Goal: Transaction & Acquisition: Purchase product/service

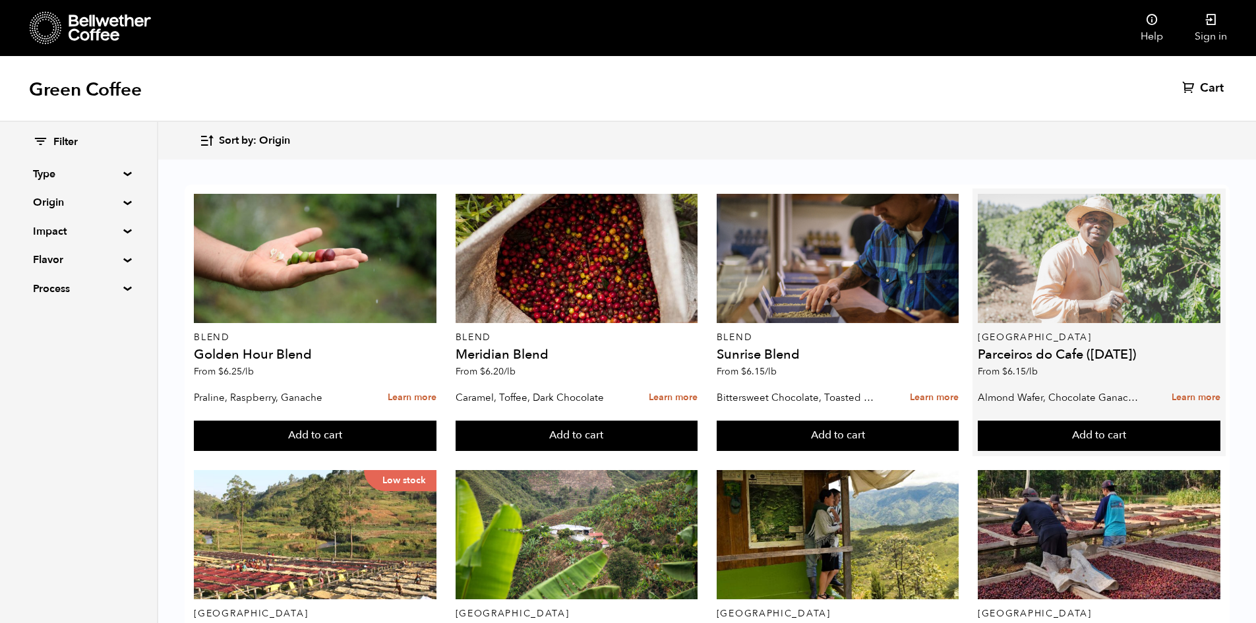
click at [1124, 270] on div at bounding box center [1099, 258] width 243 height 129
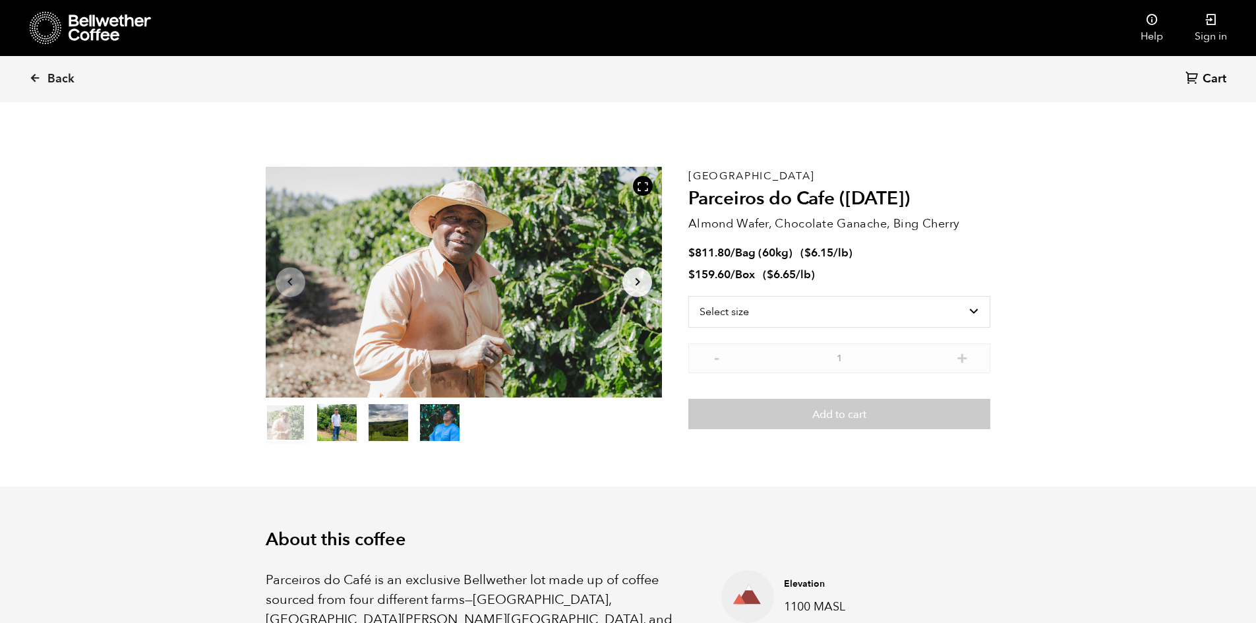
scroll to position [574, 702]
click at [780, 316] on select "Select size Bag (60kg) (132 lbs) Box (24 lbs)" at bounding box center [840, 312] width 302 height 32
select select "bag-3"
click at [689, 296] on select "Select size Bag (60kg) (132 lbs) Box (24 lbs)" at bounding box center [840, 312] width 302 height 32
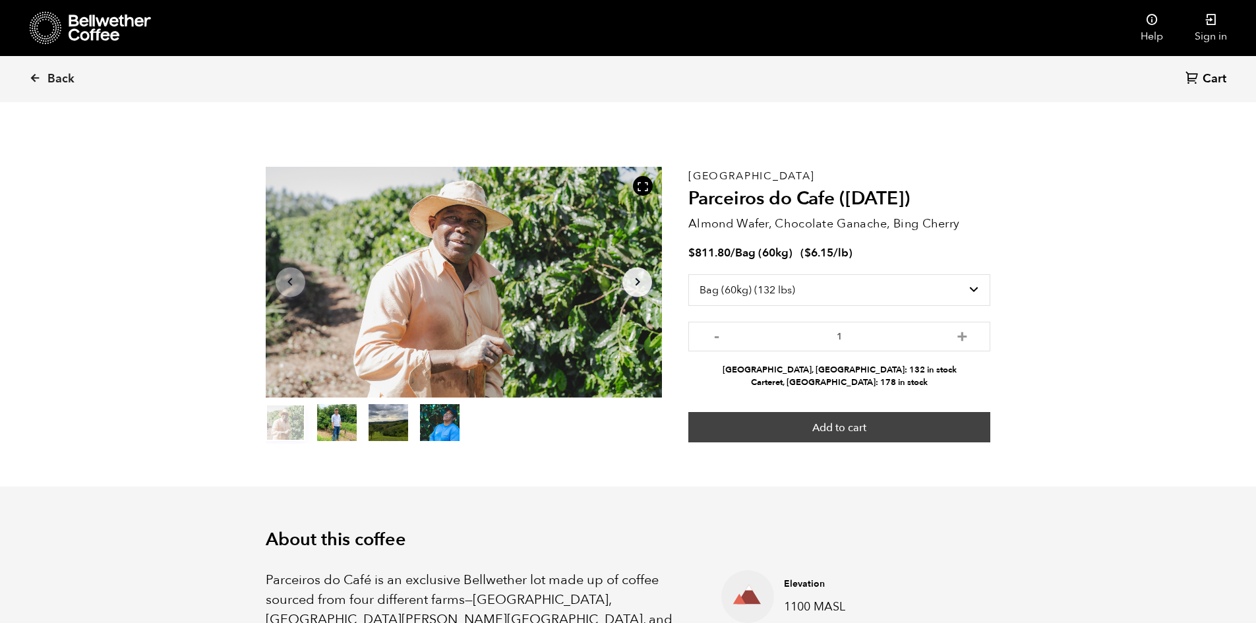
click at [886, 436] on button "Add to cart" at bounding box center [840, 427] width 302 height 30
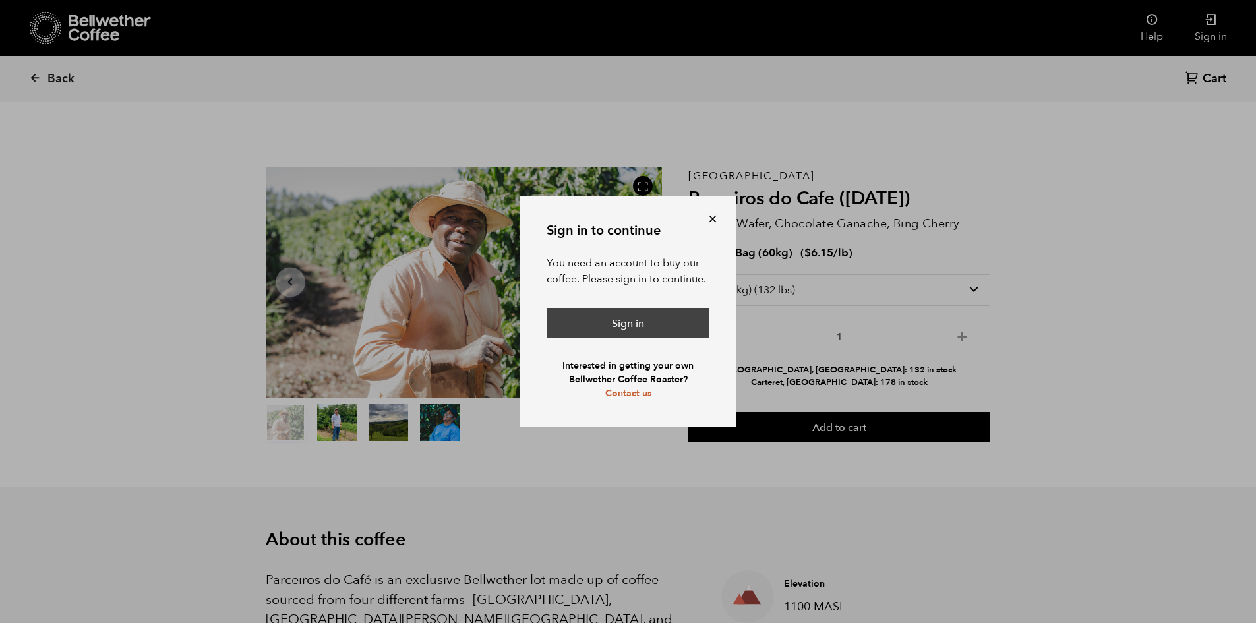
click at [629, 334] on link "Sign in" at bounding box center [628, 323] width 163 height 30
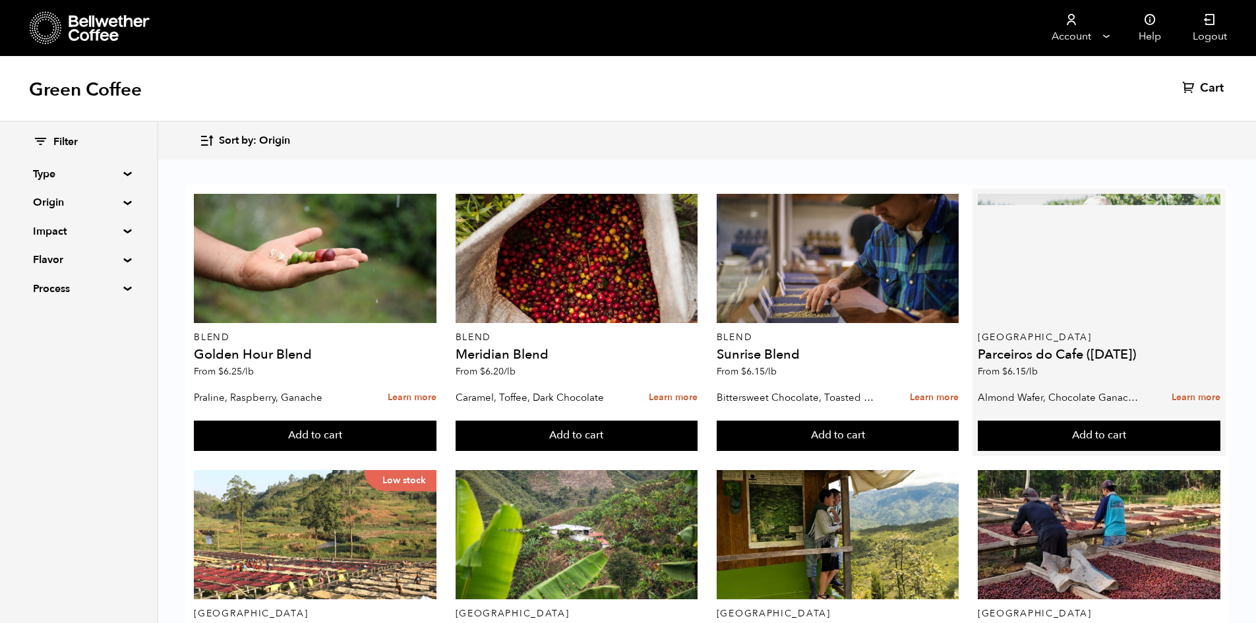
click at [1018, 294] on div at bounding box center [1099, 258] width 243 height 129
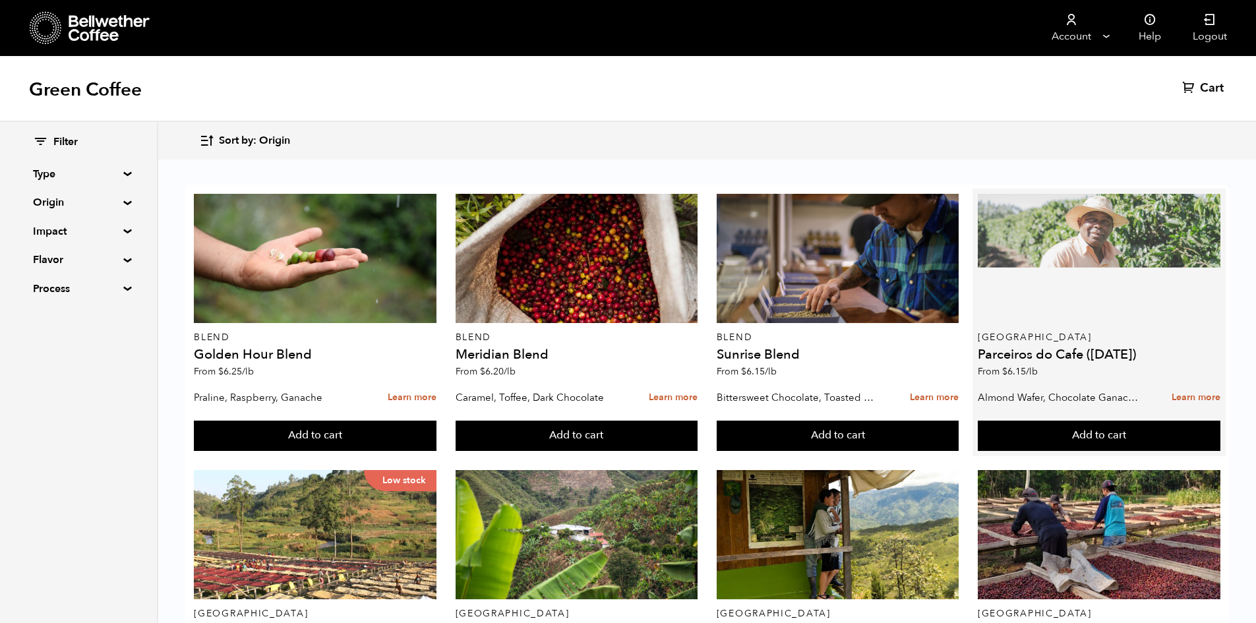
click at [1103, 307] on div at bounding box center [1099, 258] width 243 height 129
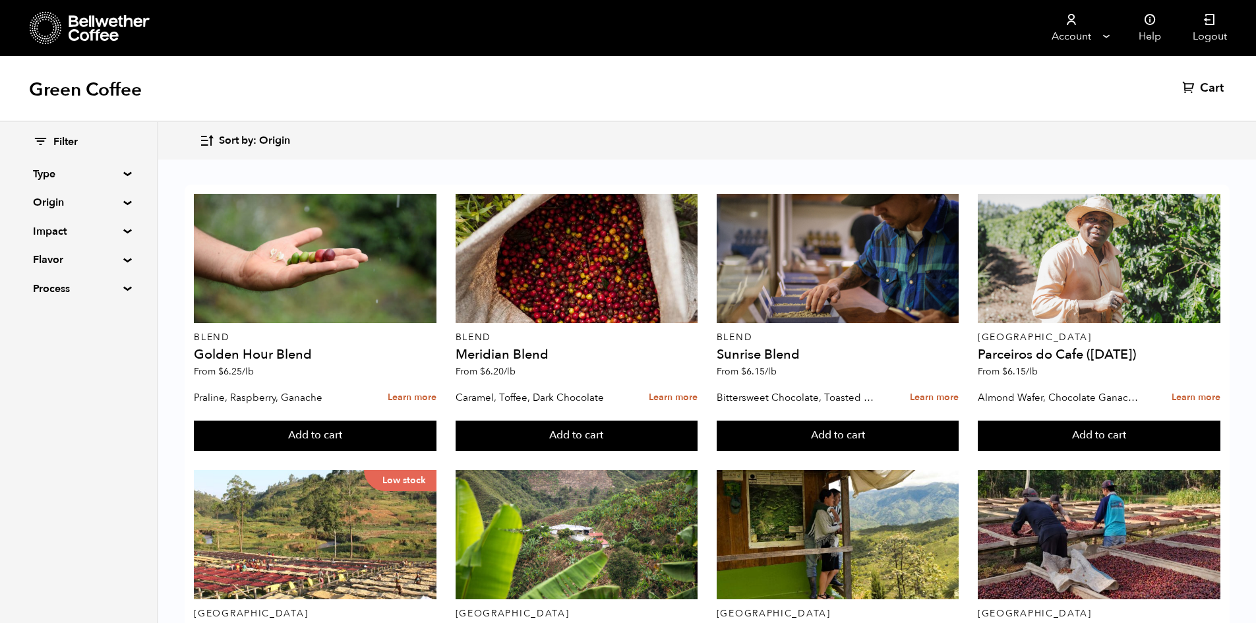
click at [124, 201] on summary "Origin" at bounding box center [78, 203] width 91 height 16
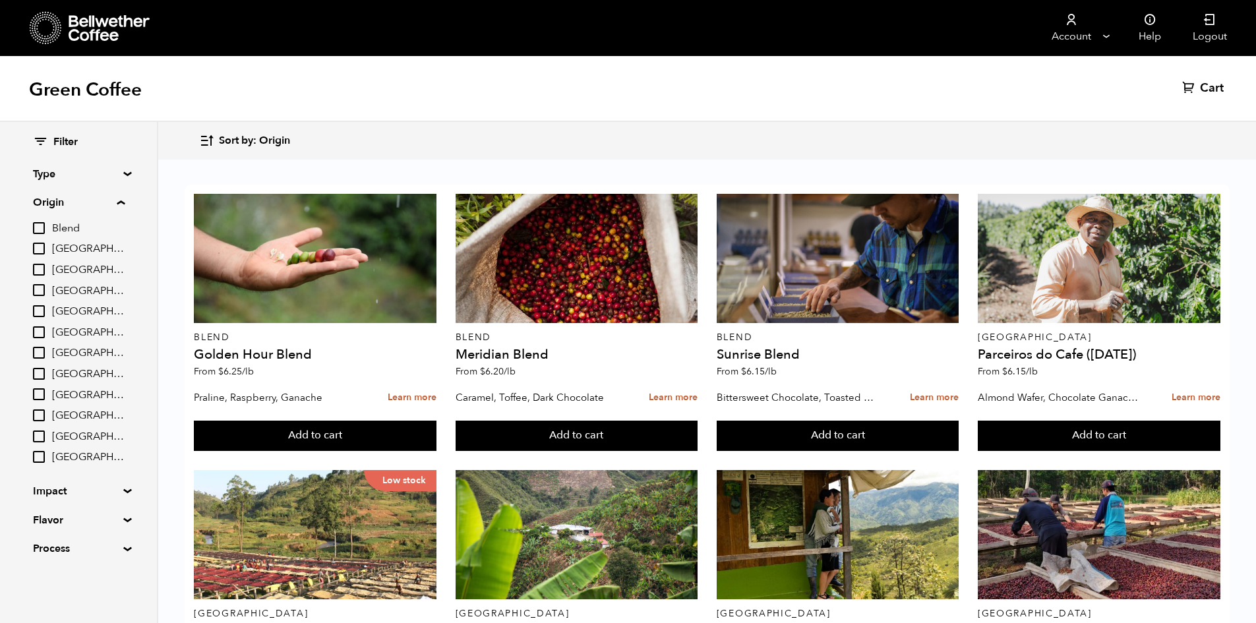
click at [45, 443] on input "Sumatra" at bounding box center [39, 437] width 12 height 12
checkbox input "true"
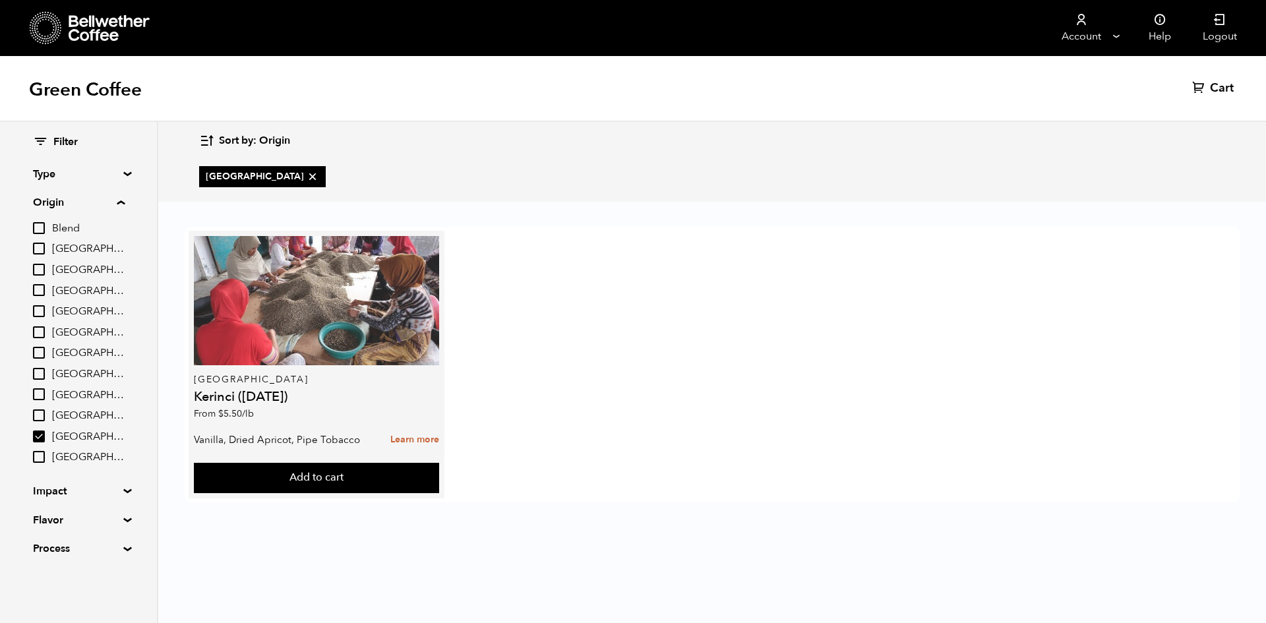
click at [373, 363] on div at bounding box center [316, 300] width 245 height 129
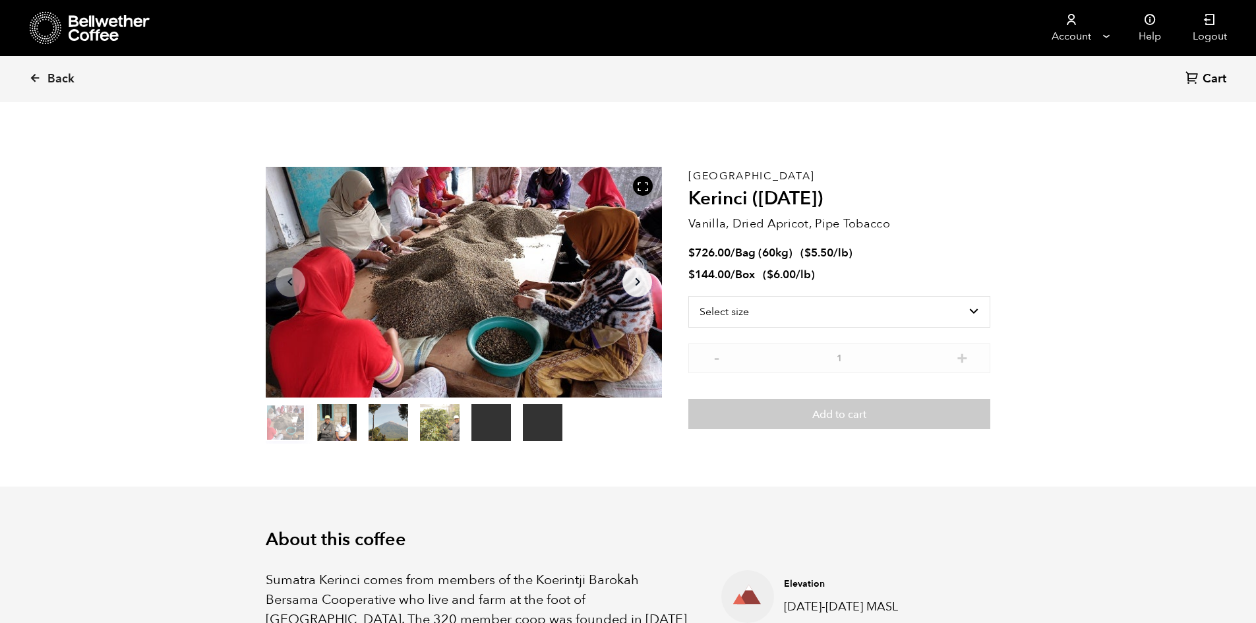
scroll to position [574, 702]
click at [854, 324] on select "Select size Bag (60kg) (132 lbs) Box (24 lbs)" at bounding box center [840, 312] width 302 height 32
click at [846, 313] on select "Select size Bag (60kg) (132 lbs) Box (24 lbs)" at bounding box center [840, 312] width 302 height 32
click at [346, 426] on button "item 1" at bounding box center [337, 425] width 40 height 37
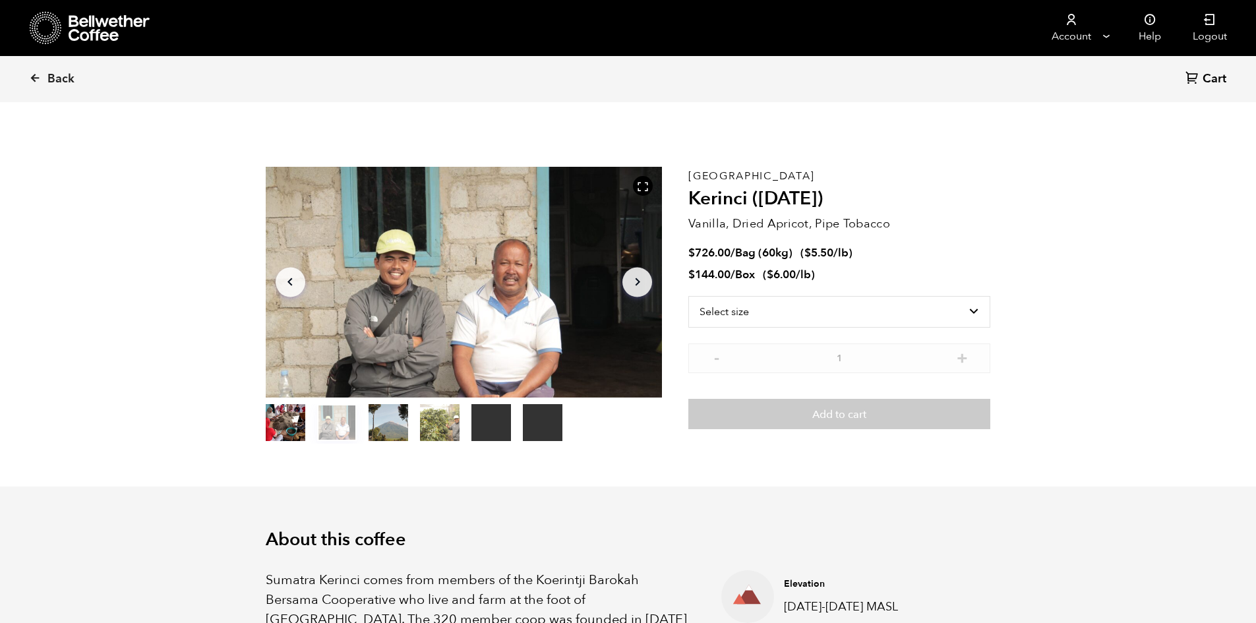
click at [381, 424] on button "item 2" at bounding box center [389, 425] width 40 height 37
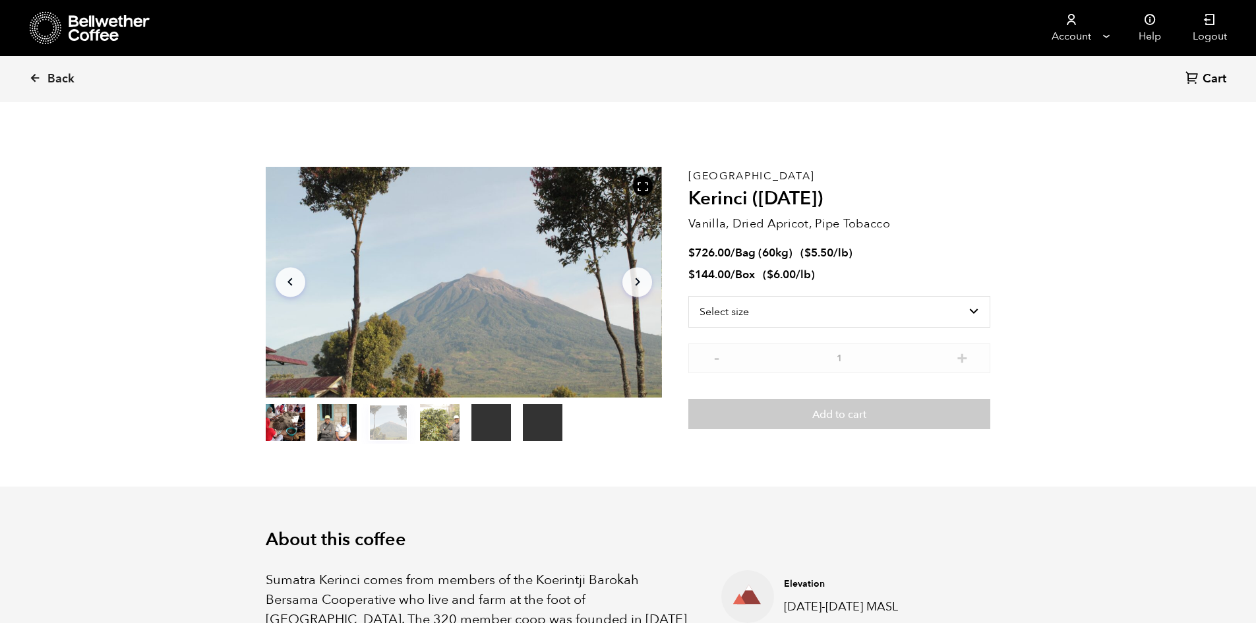
click at [443, 419] on button "item 3" at bounding box center [440, 425] width 40 height 37
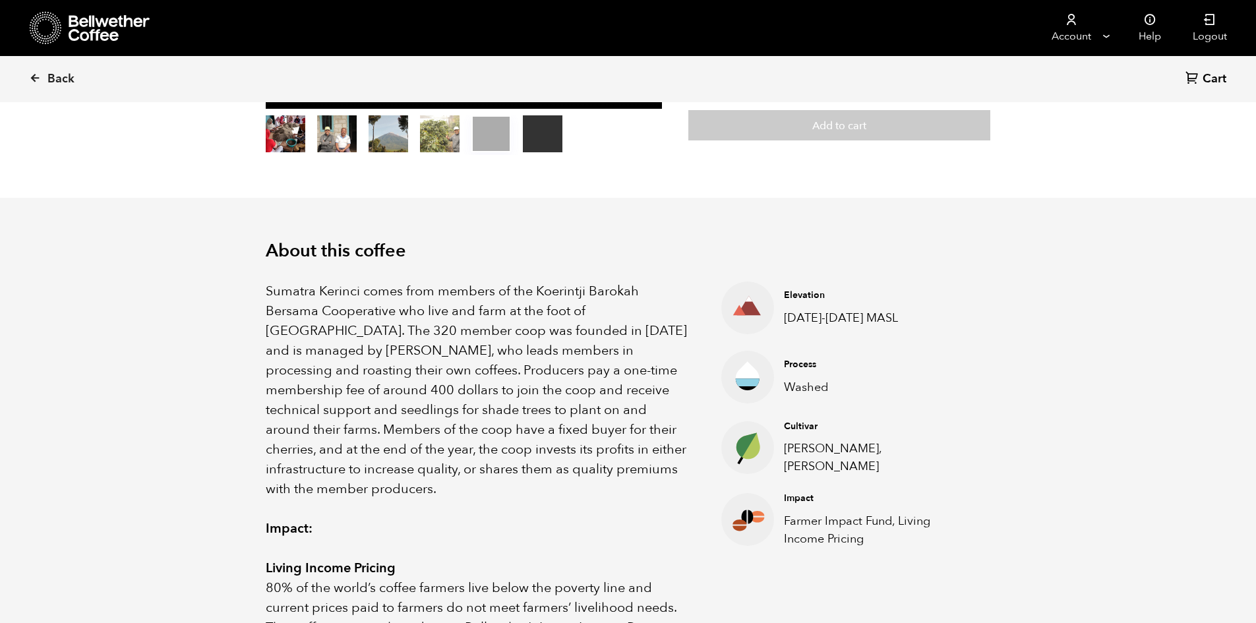
scroll to position [0, 0]
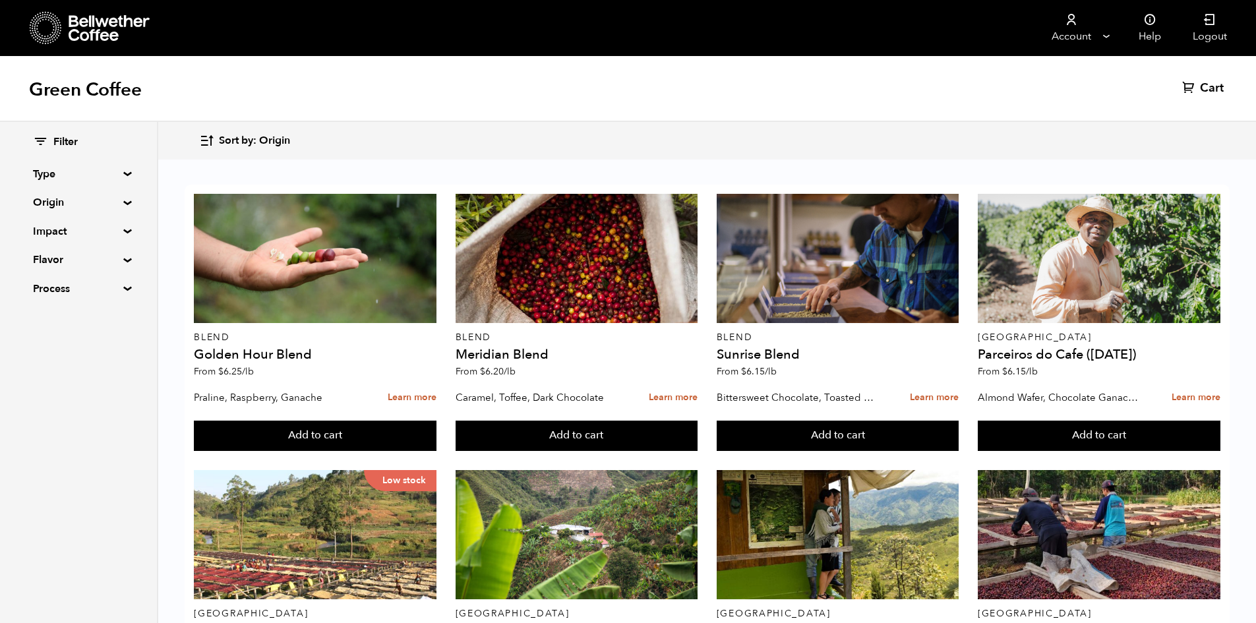
click at [112, 175] on summary "Type" at bounding box center [78, 174] width 91 height 16
click at [125, 173] on summary "Type" at bounding box center [79, 174] width 92 height 16
click at [113, 204] on summary "Origin" at bounding box center [78, 203] width 91 height 16
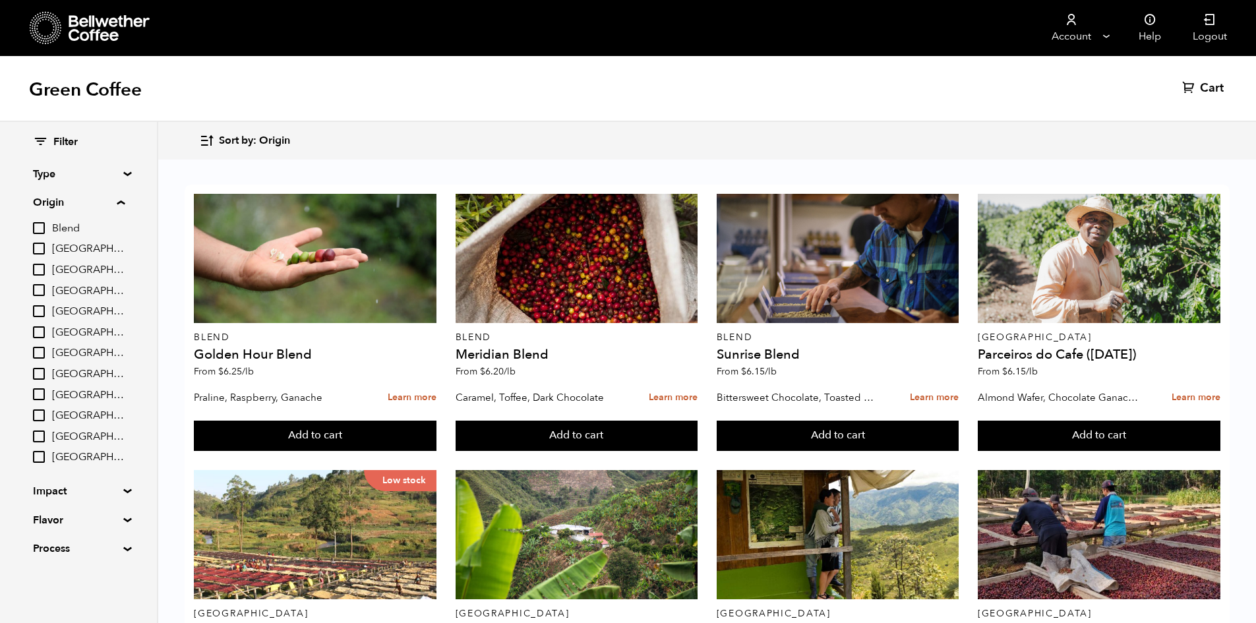
click at [121, 202] on summary "Origin" at bounding box center [79, 203] width 92 height 16
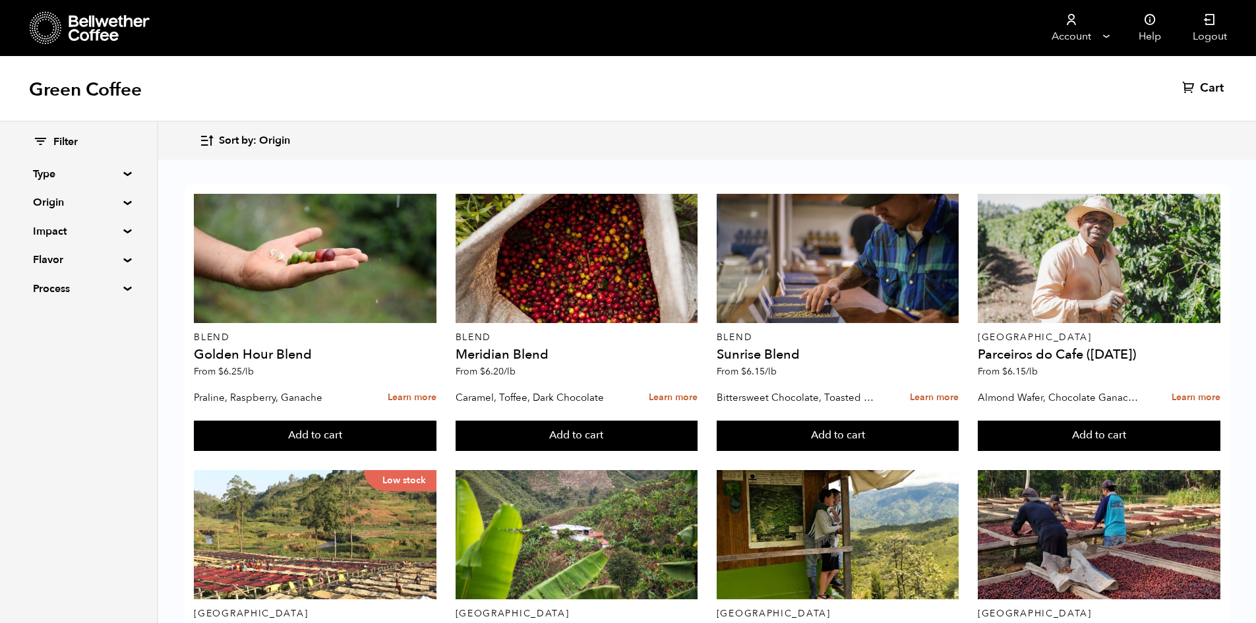
click at [122, 235] on div "Filter Type Blend Single Origin Decaf Seasonal Year Round Origin Blend [GEOGRAP…" at bounding box center [78, 216] width 157 height 188
click at [122, 233] on summary "Impact" at bounding box center [78, 232] width 91 height 16
click at [122, 233] on summary "Impact" at bounding box center [79, 232] width 92 height 16
click at [115, 258] on summary "Flavor" at bounding box center [78, 260] width 91 height 16
click at [117, 263] on summary "Flavor" at bounding box center [79, 260] width 92 height 16
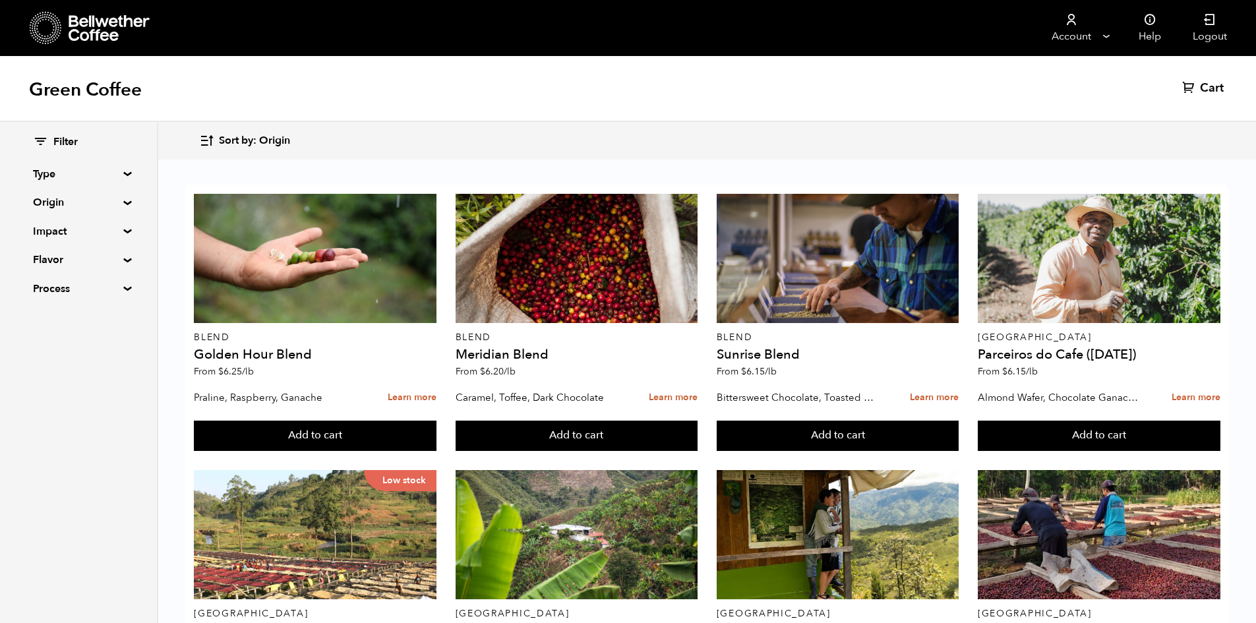
click at [123, 296] on div "Filter Type Blend Single Origin Decaf Seasonal Year Round Origin Blend Brazil B…" at bounding box center [78, 216] width 157 height 188
click at [120, 292] on div "Filter Type Blend Single Origin Decaf Seasonal Year Round Origin Blend Brazil B…" at bounding box center [78, 216] width 157 height 188
click at [117, 285] on summary "Process" at bounding box center [78, 289] width 91 height 16
click at [41, 316] on input "Natural" at bounding box center [39, 314] width 12 height 12
checkbox input "true"
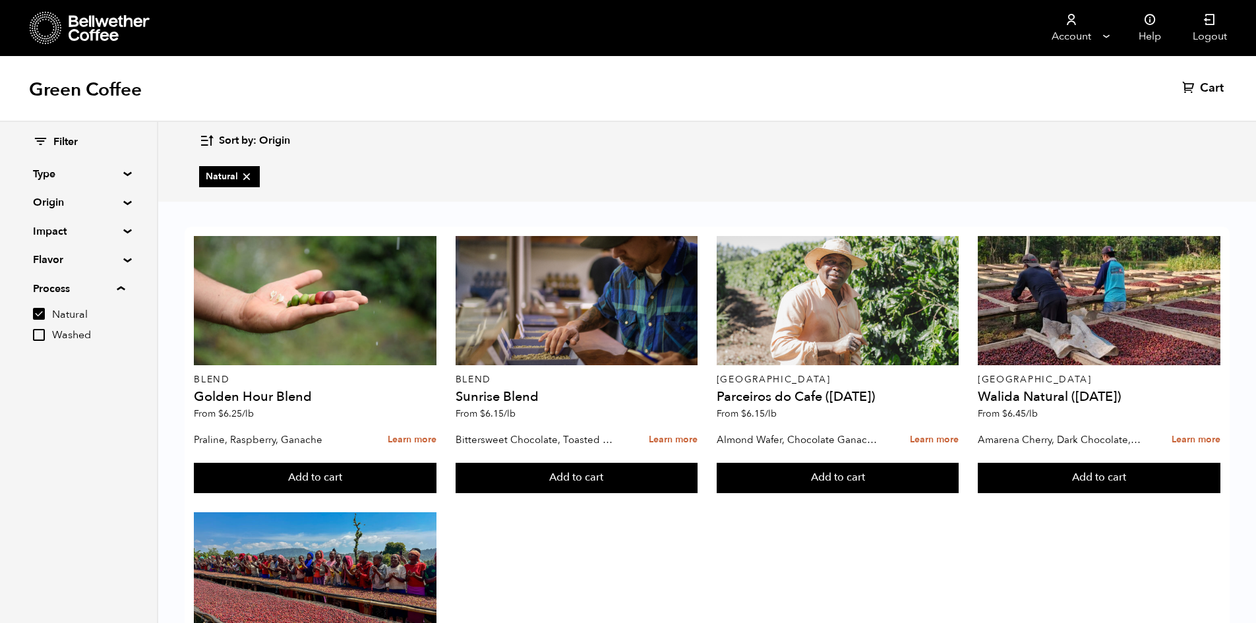
scroll to position [57, 0]
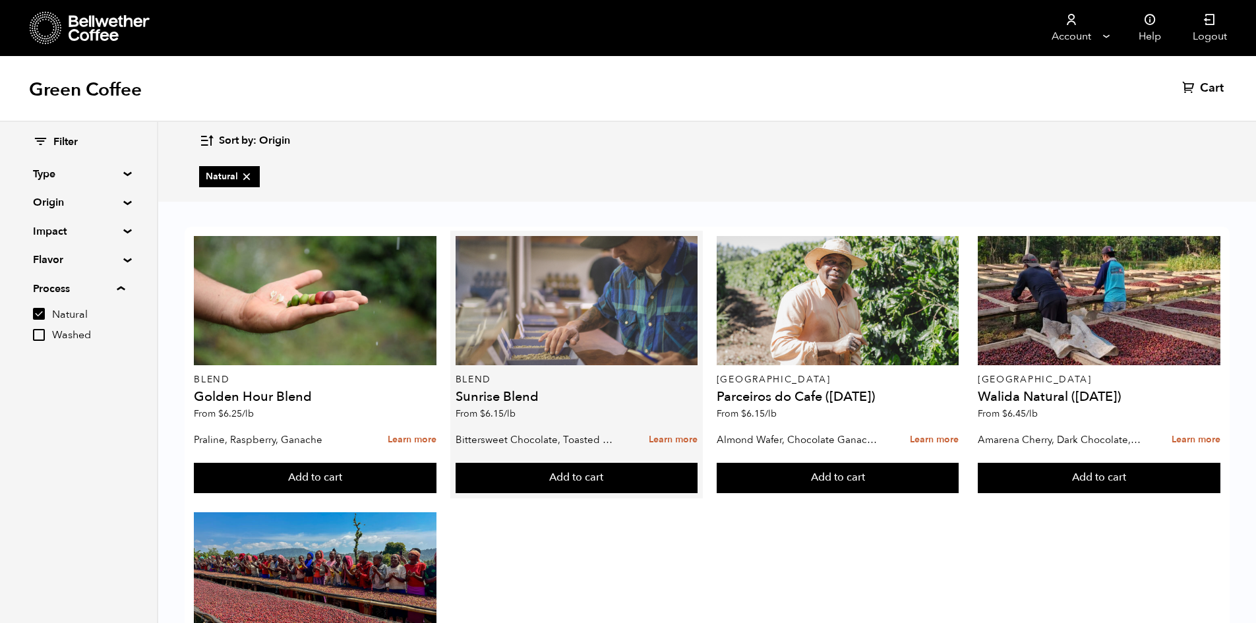
click at [625, 278] on div at bounding box center [577, 300] width 243 height 129
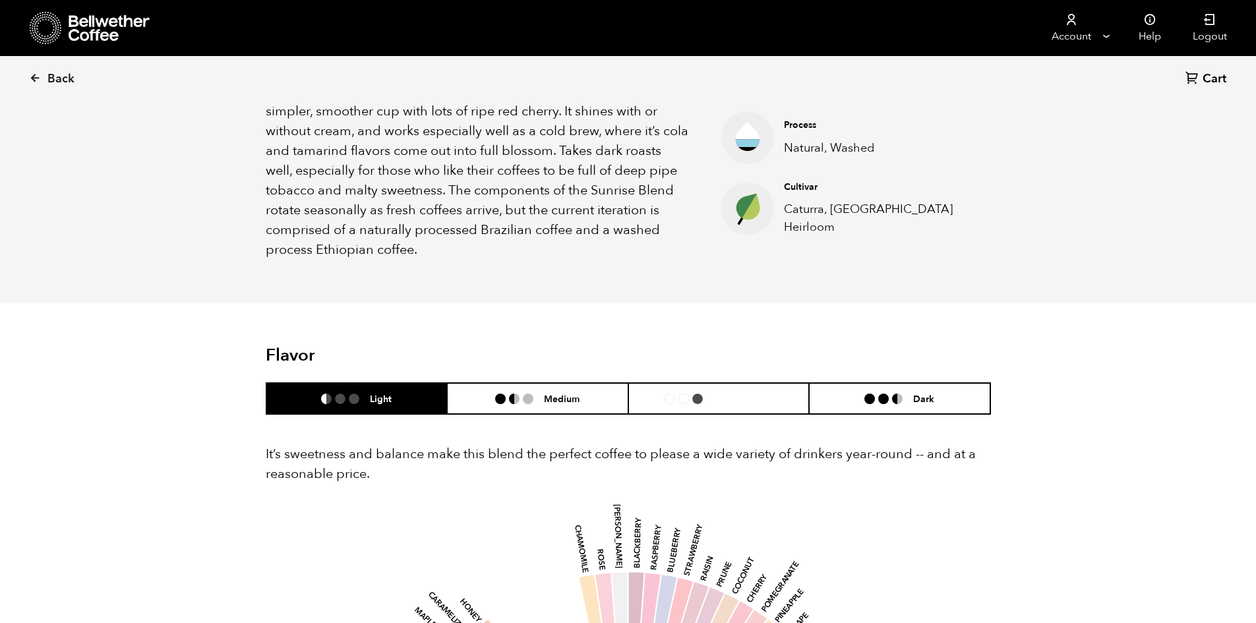
scroll to position [528, 0]
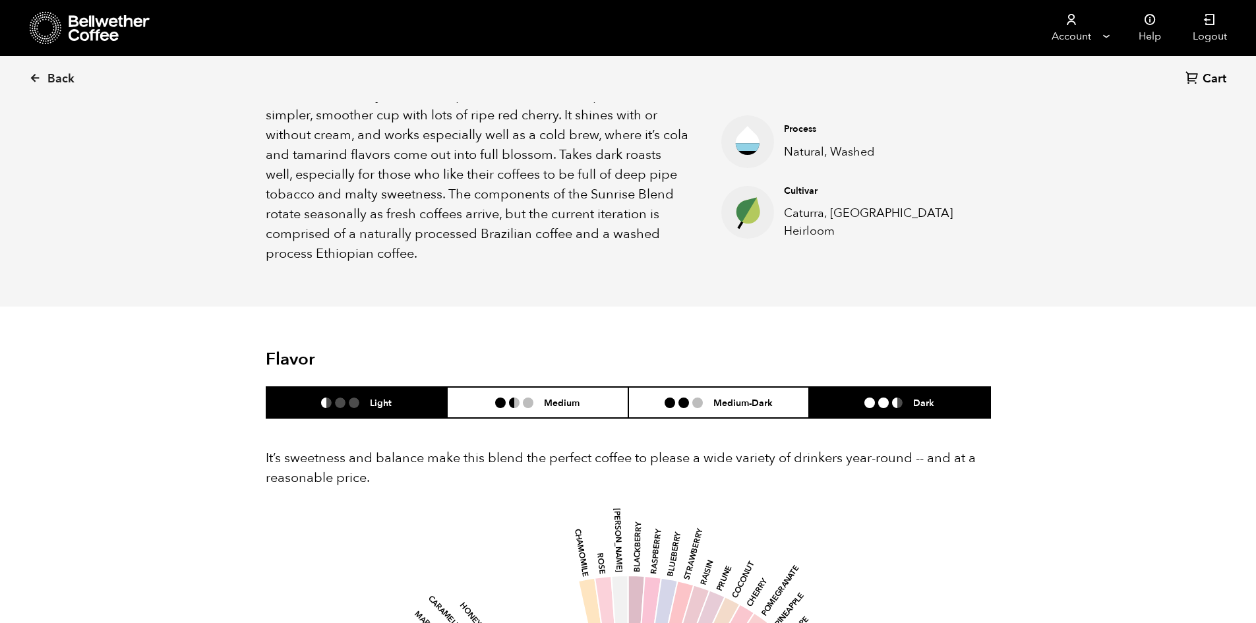
click at [869, 416] on li "Dark" at bounding box center [899, 402] width 181 height 31
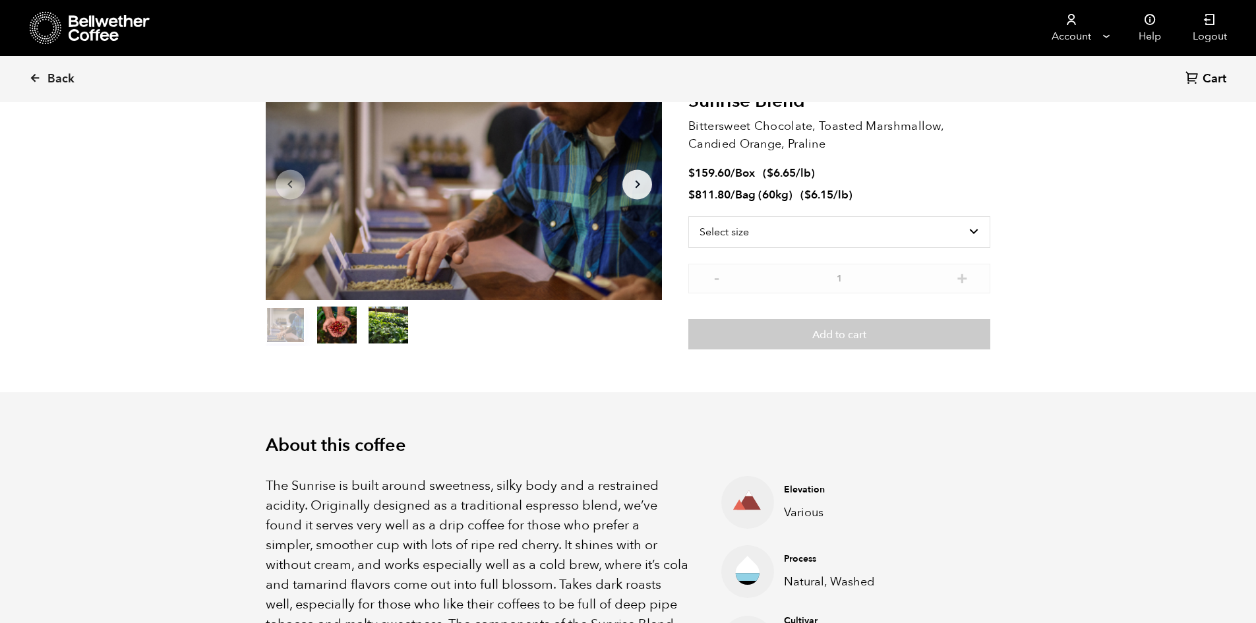
scroll to position [0, 0]
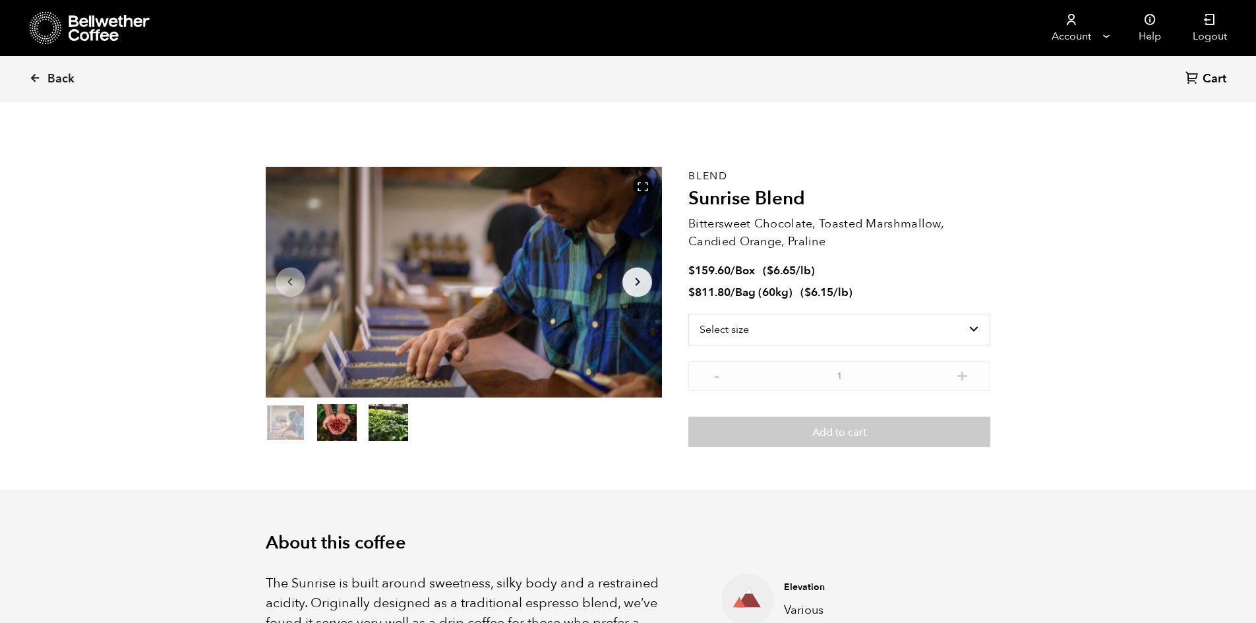
click at [342, 419] on button "item 1" at bounding box center [337, 425] width 40 height 37
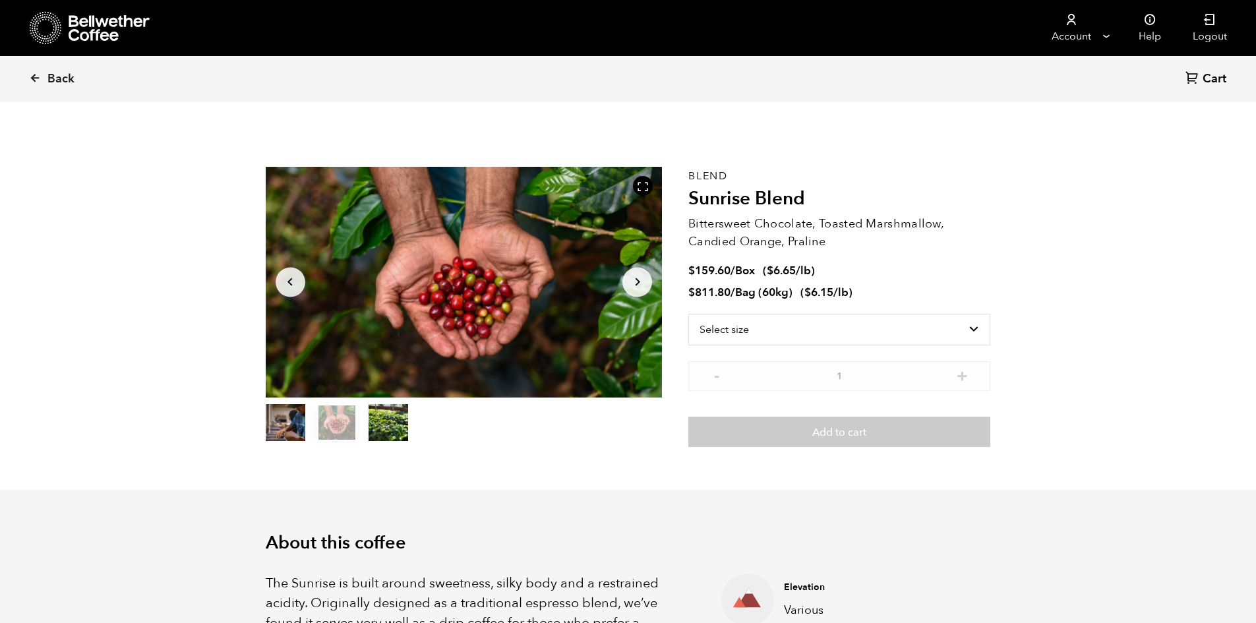
click at [375, 421] on button "item 2" at bounding box center [389, 425] width 40 height 37
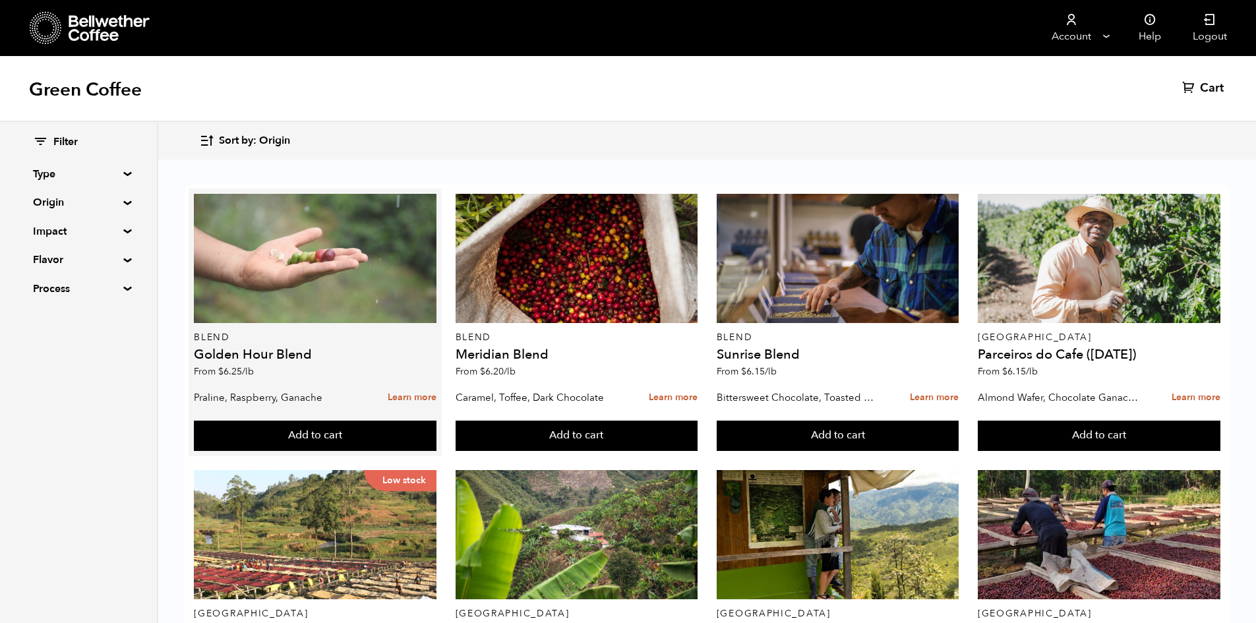
click at [315, 299] on div at bounding box center [315, 258] width 243 height 129
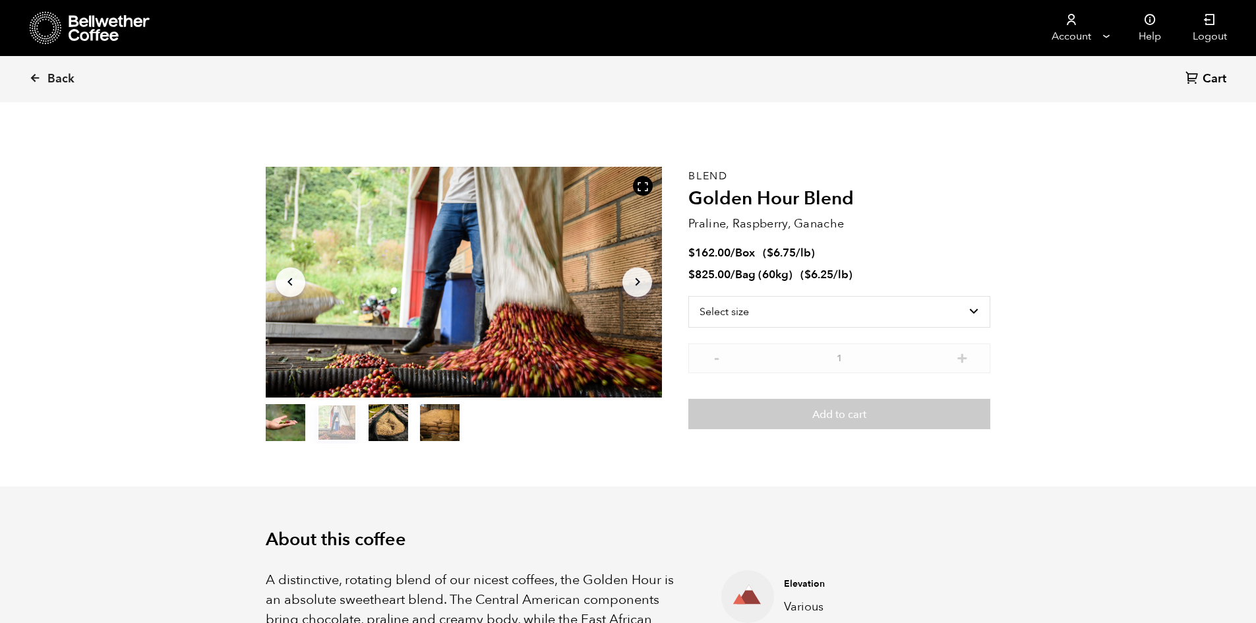
click at [433, 419] on button "item 3" at bounding box center [440, 425] width 40 height 37
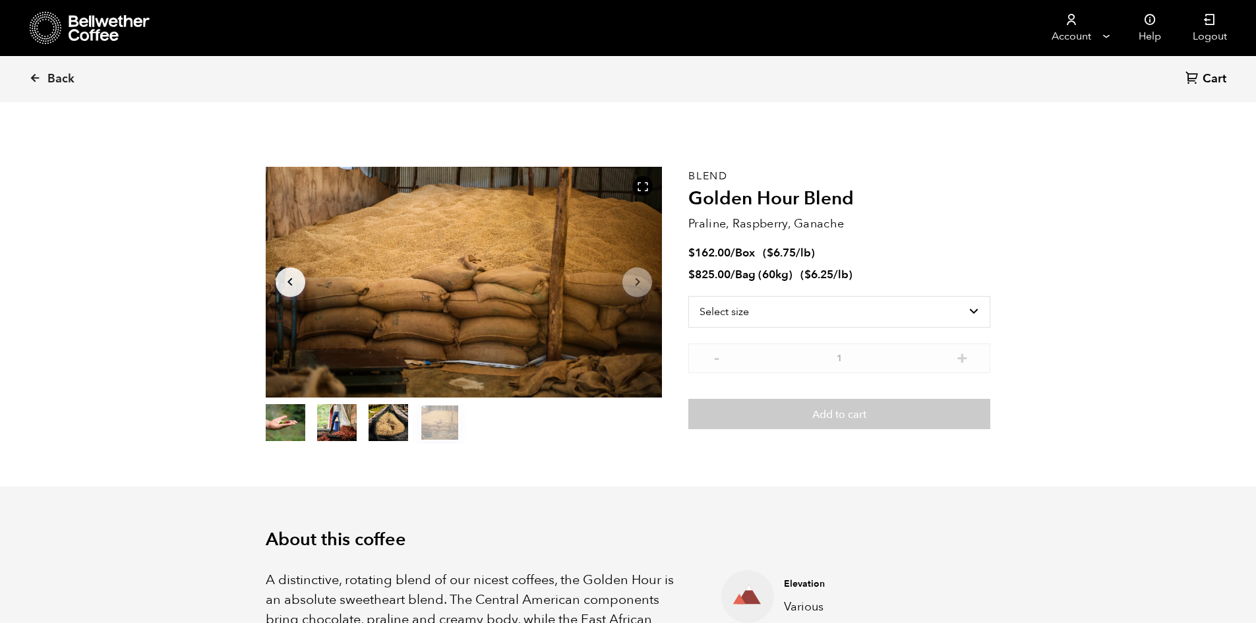
click at [385, 422] on button "item 2" at bounding box center [389, 425] width 40 height 37
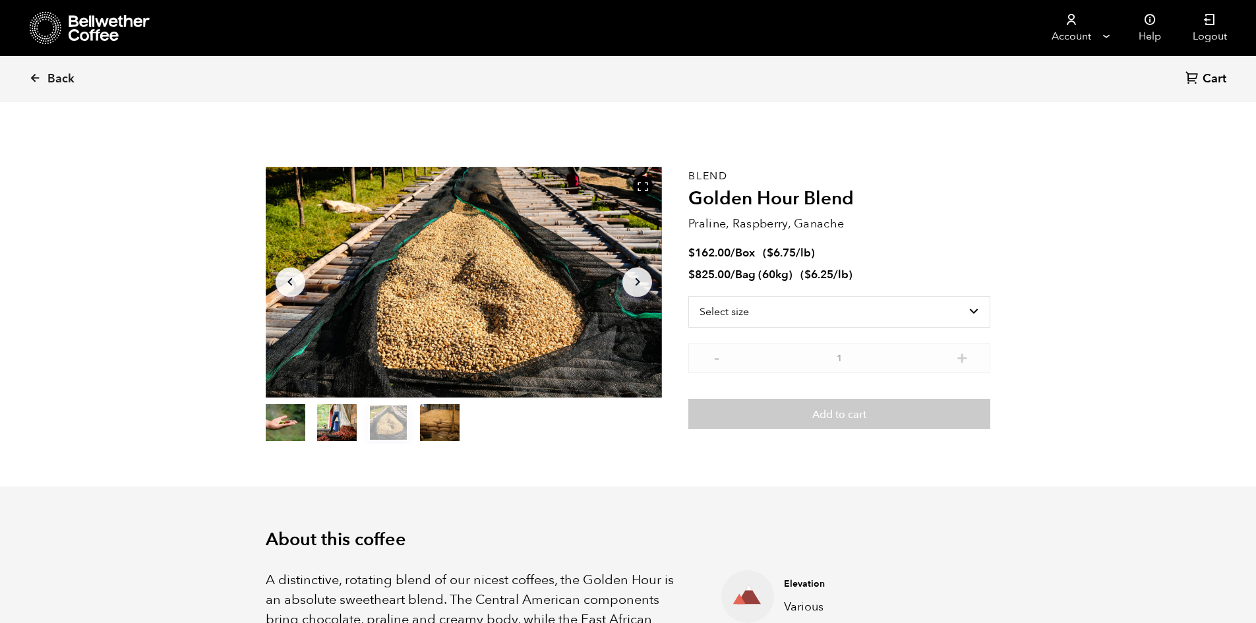
click at [347, 422] on button "item 1" at bounding box center [337, 425] width 40 height 37
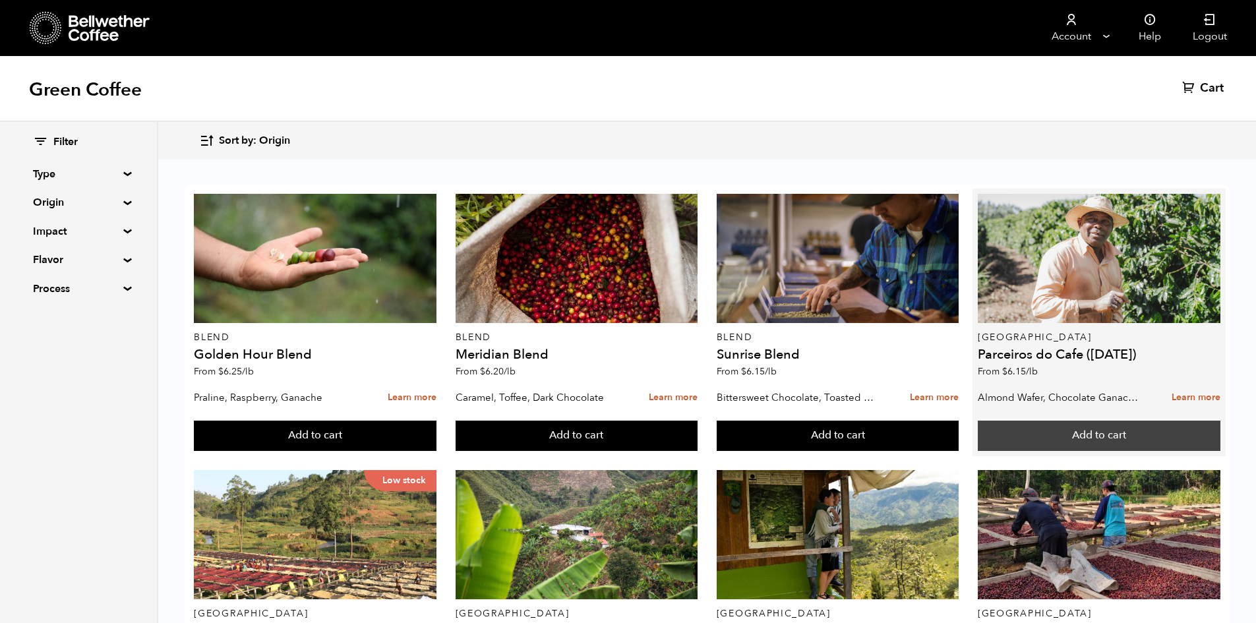
click at [437, 430] on button "Add to cart" at bounding box center [315, 436] width 243 height 30
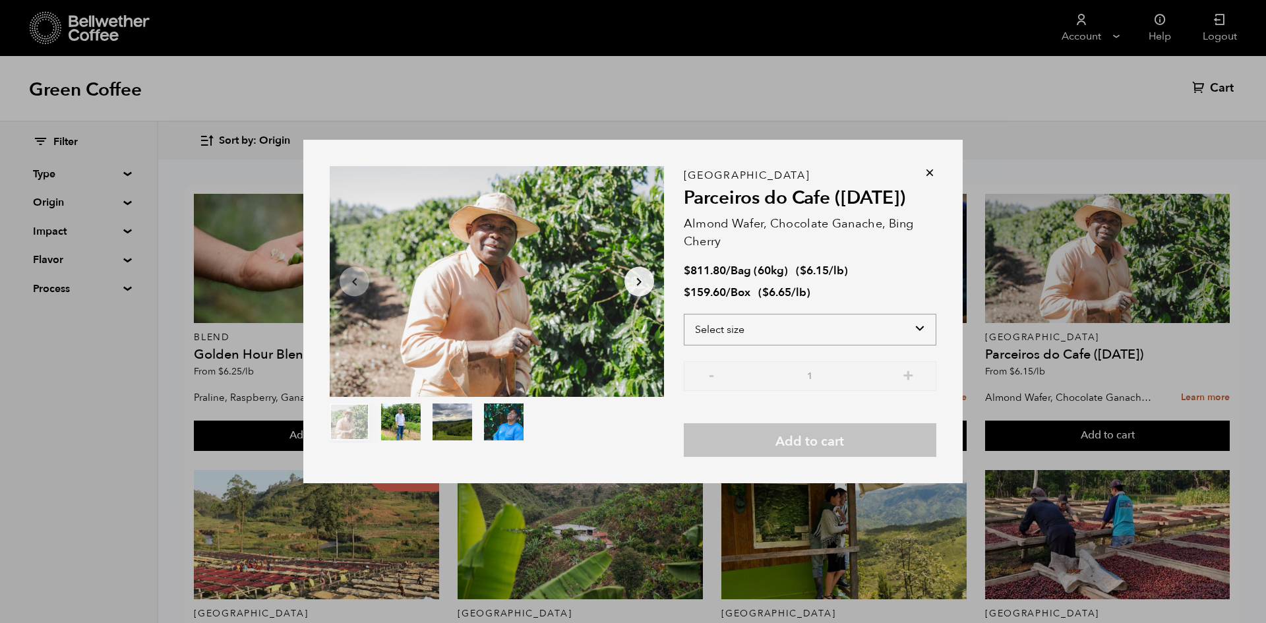
click at [800, 331] on select "Select size Bag (60kg) (132 lbs) Box (24 lbs)" at bounding box center [810, 330] width 253 height 32
select select "bag-3"
click at [684, 314] on select "Select size Bag (60kg) (132 lbs) Box (24 lbs)" at bounding box center [810, 330] width 253 height 32
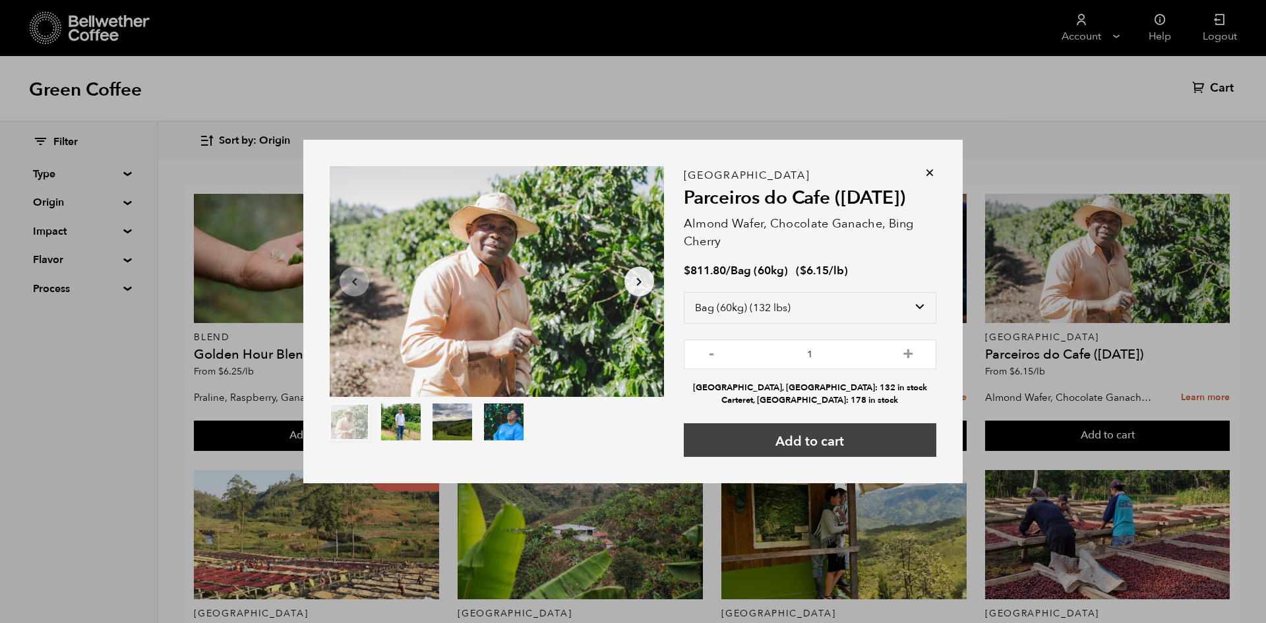
click at [846, 435] on button "Add to cart" at bounding box center [810, 440] width 253 height 34
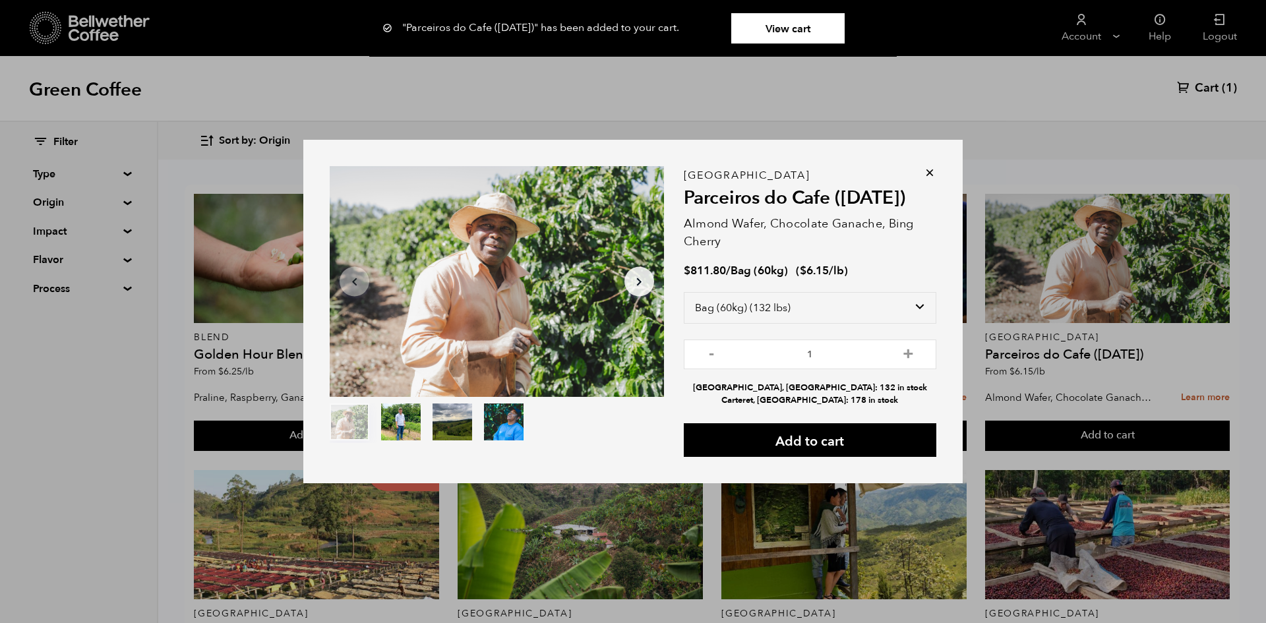
click at [778, 24] on link "View cart" at bounding box center [787, 28] width 113 height 30
click at [788, 30] on link "View cart" at bounding box center [787, 28] width 113 height 30
click at [930, 173] on icon at bounding box center [929, 172] width 13 height 13
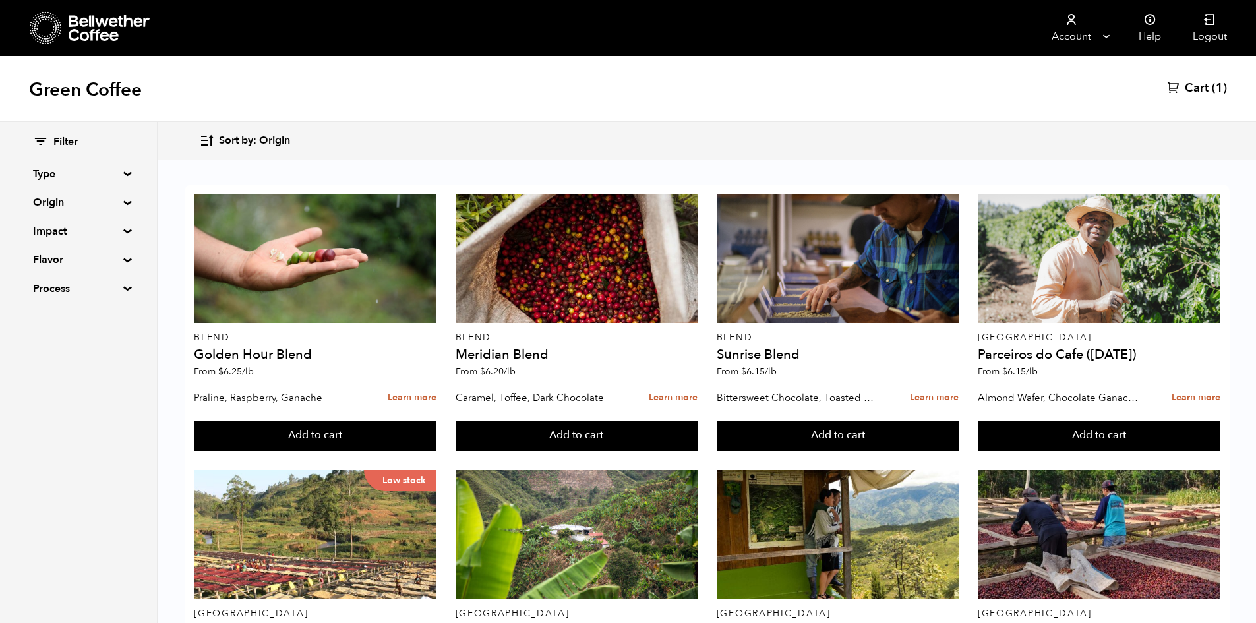
click at [1205, 89] on span "Cart" at bounding box center [1197, 88] width 24 height 16
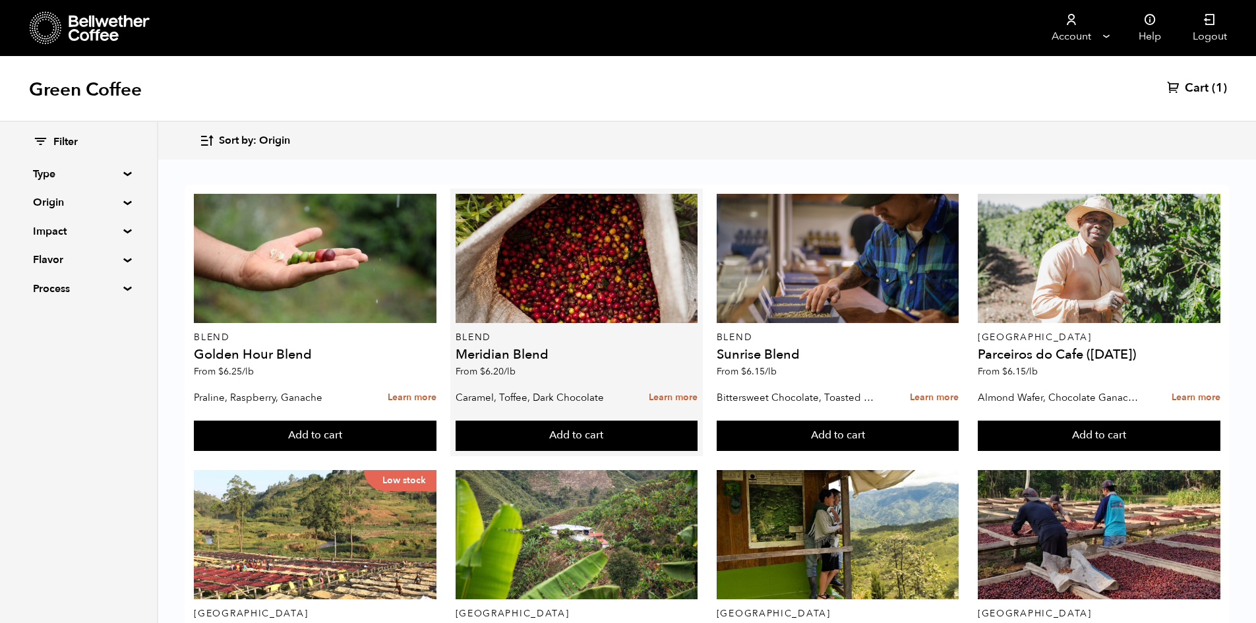
scroll to position [396, 0]
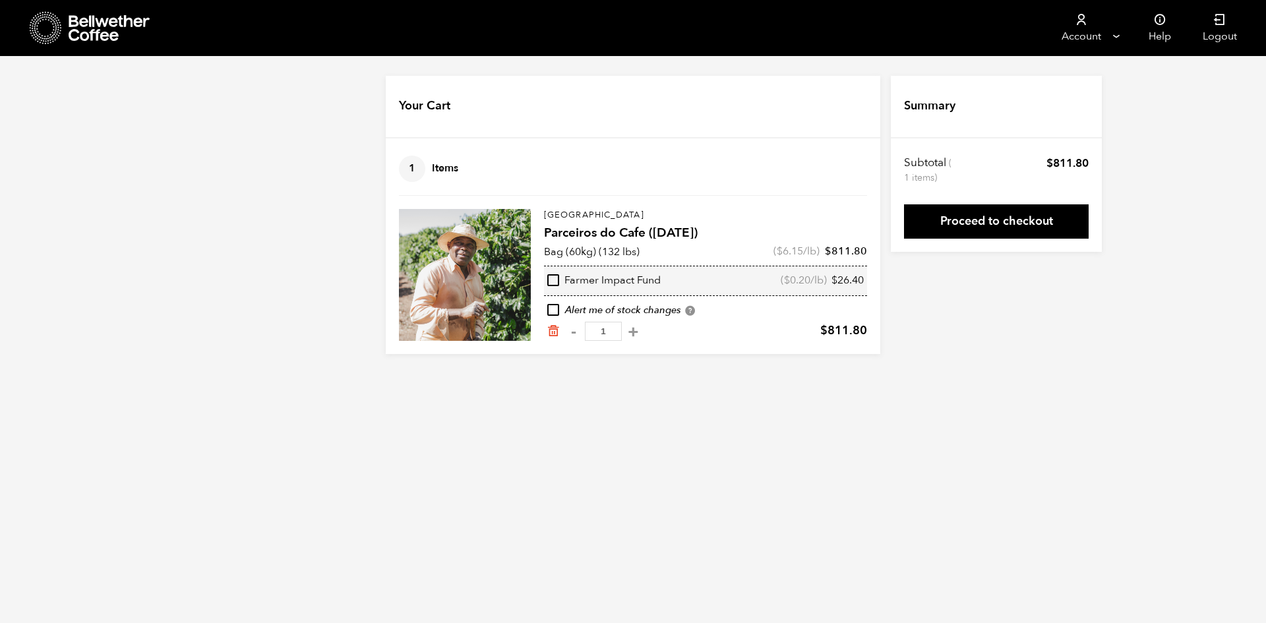
click at [549, 284] on input "checkbox" at bounding box center [553, 280] width 12 height 12
checkbox input "true"
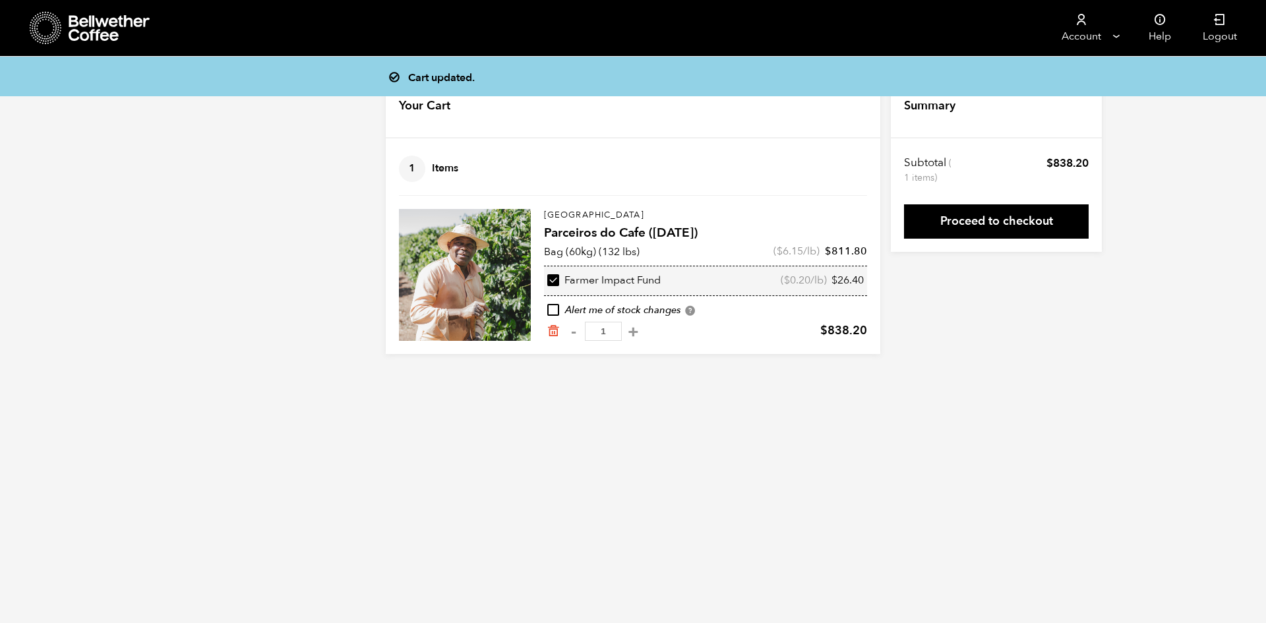
click at [557, 279] on input "checkbox" at bounding box center [553, 280] width 12 height 12
checkbox input "false"
click at [1004, 213] on link "Proceed to checkout" at bounding box center [996, 221] width 185 height 34
click at [1014, 222] on link "Proceed to checkout" at bounding box center [996, 221] width 185 height 34
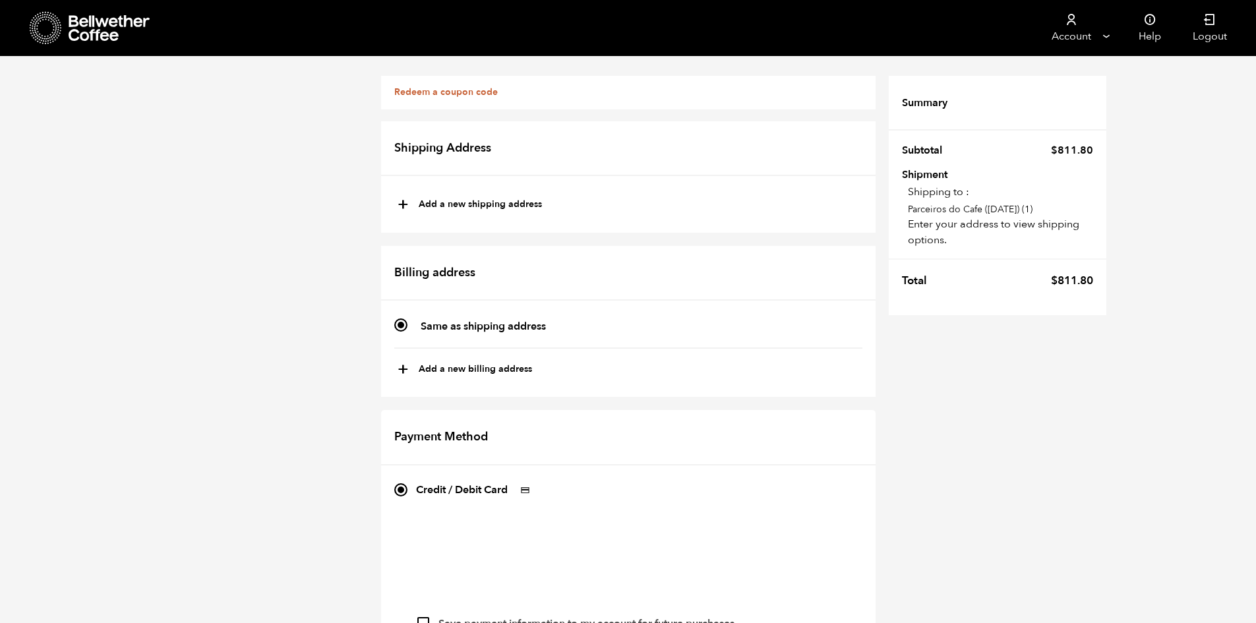
click at [517, 212] on button "+ Add a new shipping address" at bounding box center [470, 205] width 144 height 22
type input "New address"
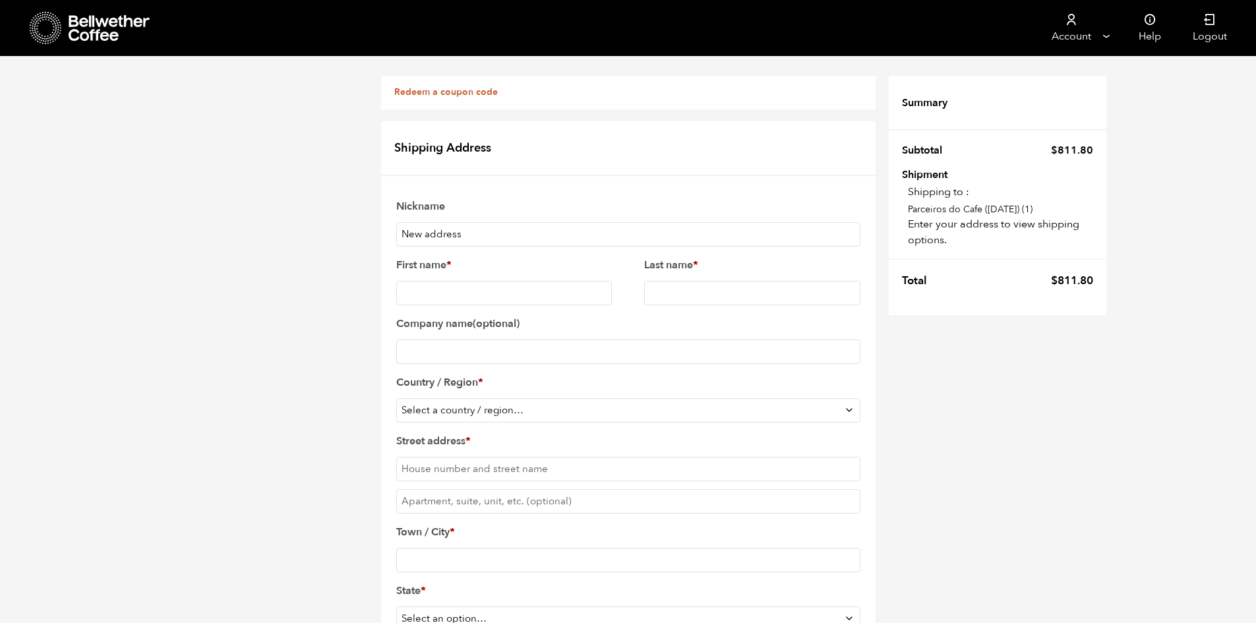
click at [517, 231] on input "New address" at bounding box center [628, 234] width 464 height 24
drag, startPoint x: 517, startPoint y: 231, endPoint x: 359, endPoint y: 230, distance: 158.3
type input "Cameron Langshaw"
type input "Cameron"
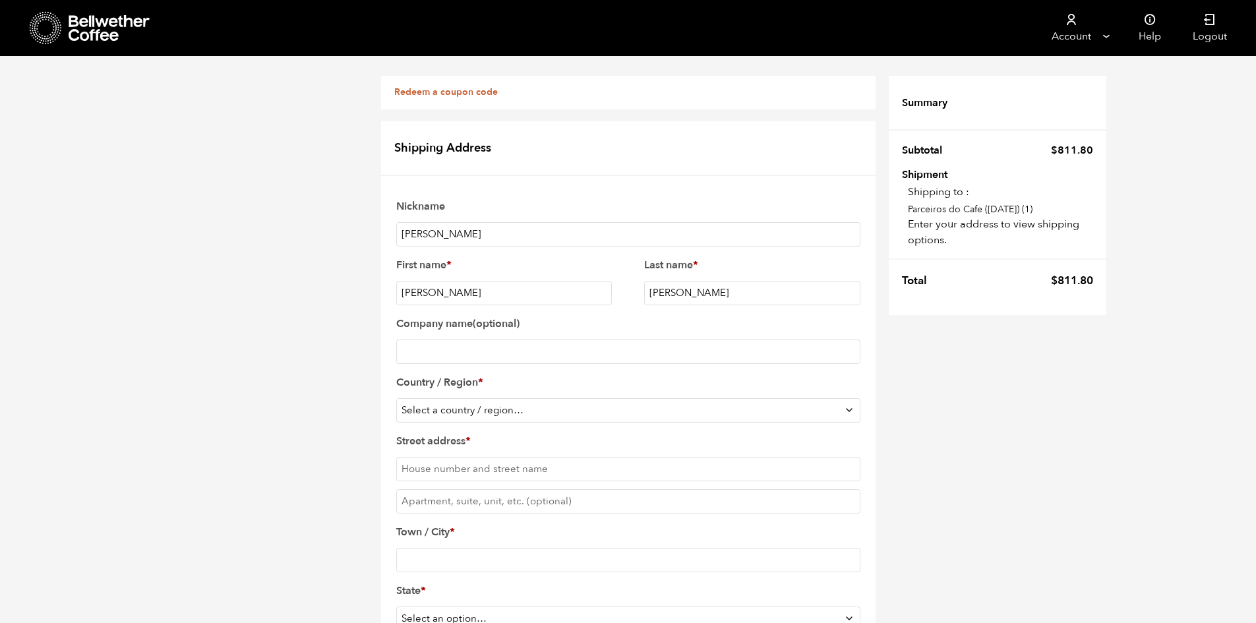
type input "Langshaw"
type input "Aurum Roasting Company"
click at [807, 398] on select "Select a country / region… Afghanistan Åland Islands Albania Algeria American S…" at bounding box center [628, 410] width 464 height 24
select select "US"
click at [396, 398] on select "Select a country / region… Afghanistan Åland Islands Albania Algeria American S…" at bounding box center [628, 410] width 464 height 24
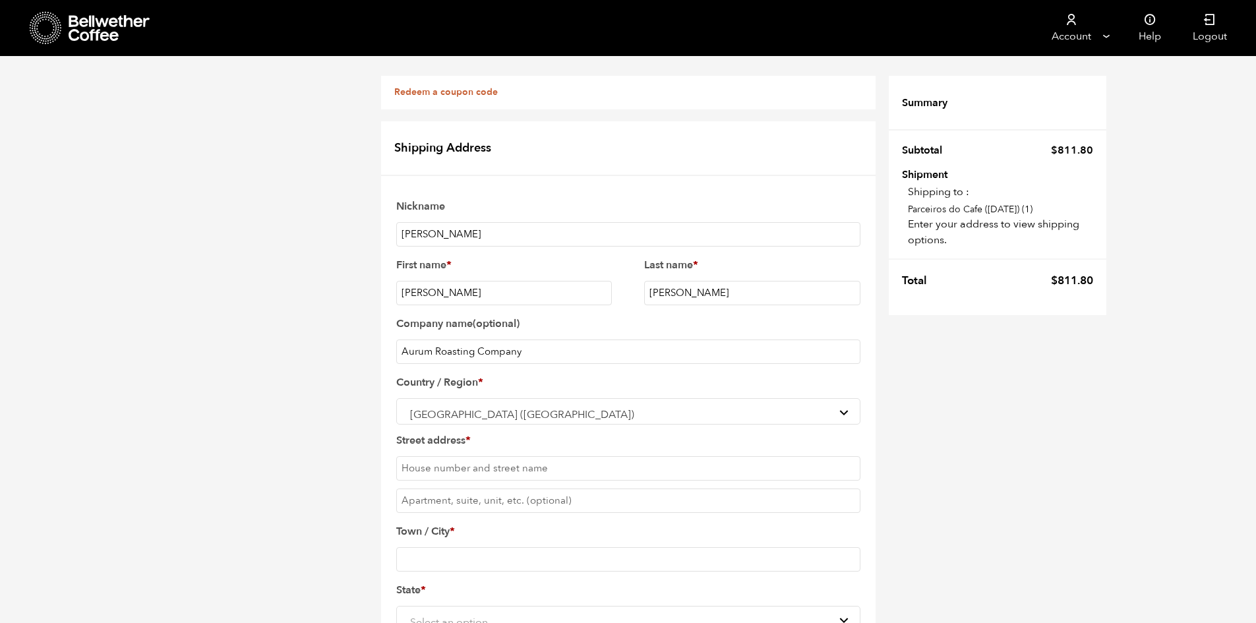
scroll to position [198, 0]
click at [551, 456] on input "Street address *" at bounding box center [628, 468] width 464 height 24
type input "1360 Josselyn Canyon RD Unit 20"
type input "Monterey"
select select "CA"
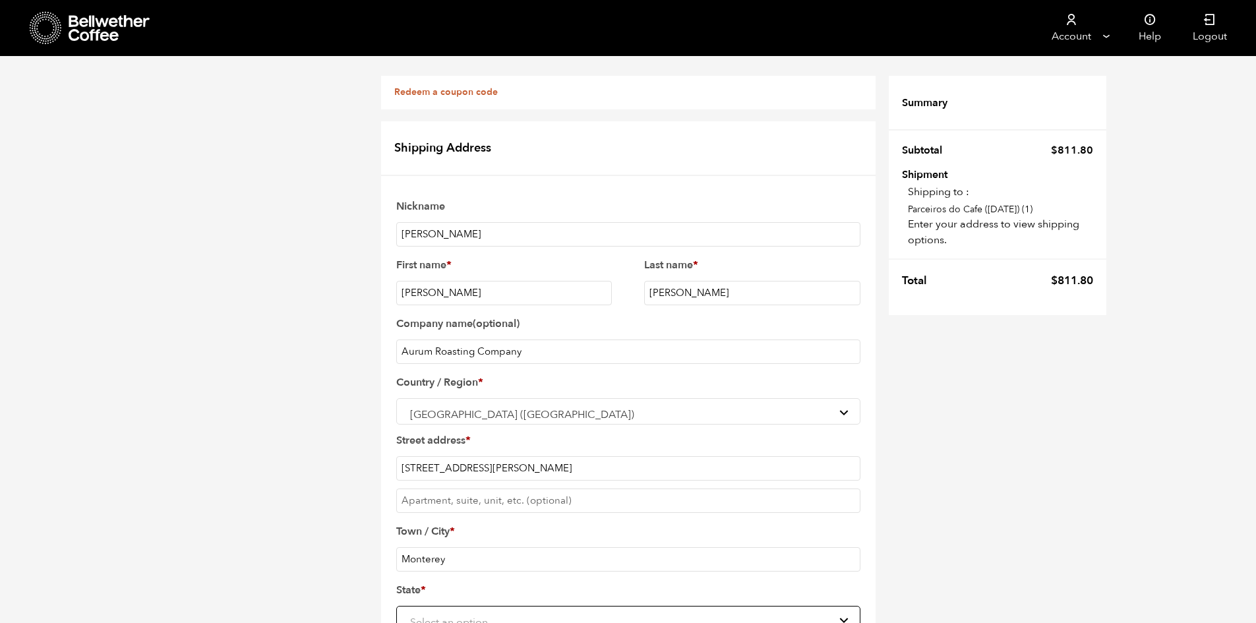
type input "93940"
drag, startPoint x: 552, startPoint y: 275, endPoint x: 528, endPoint y: 274, distance: 24.4
click at [528, 456] on input "1360 Josselyn Canyon RD Unit 20" at bounding box center [628, 468] width 464 height 24
type input "1360 Josselyn Canyon RD"
click at [450, 489] on input "Apartment, suite, unit, etc. (optional)" at bounding box center [628, 501] width 464 height 24
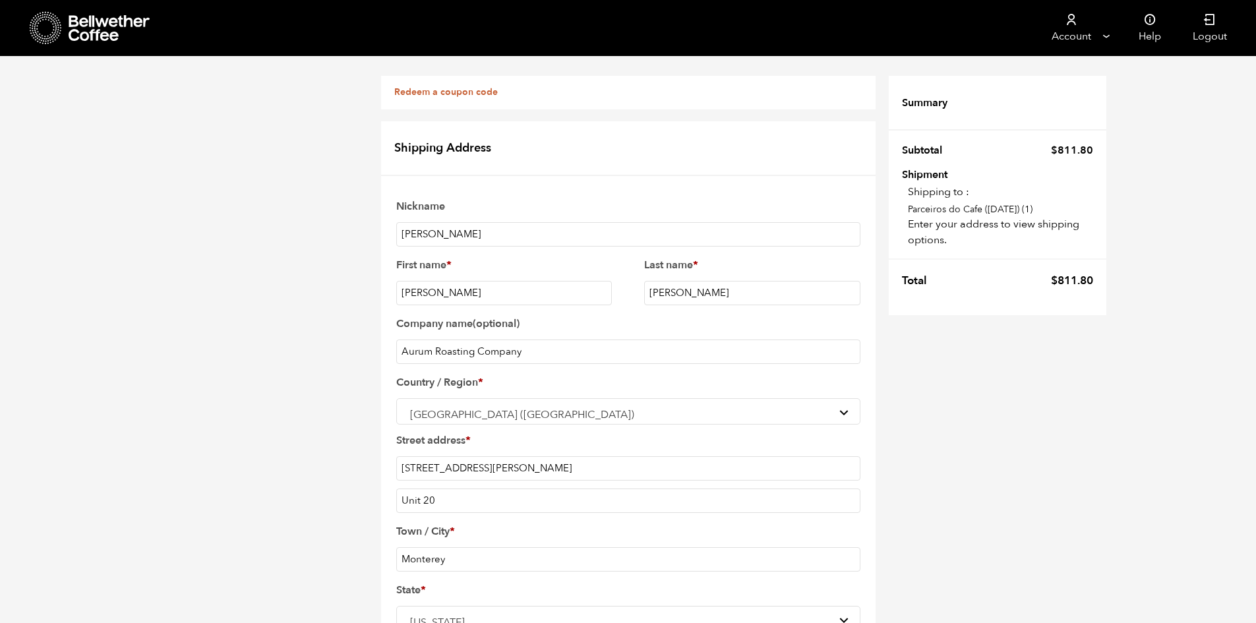
type input "Unit 20"
type input "8312770388"
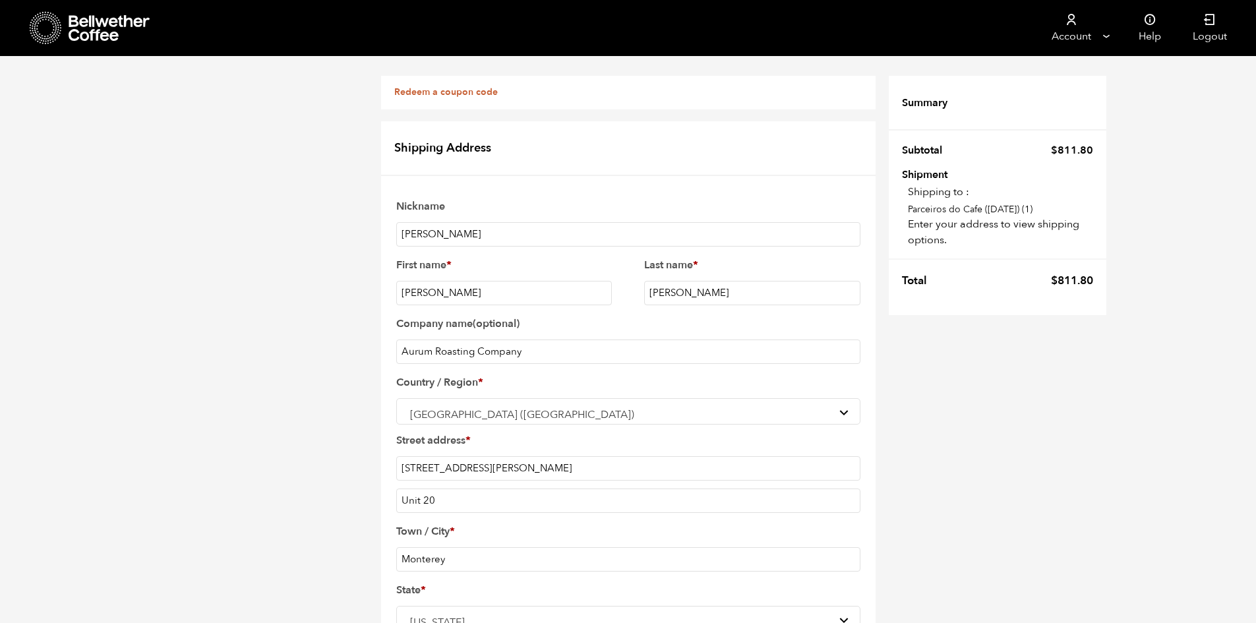
type input "aurumroastingco@gmail.com"
checkbox input "true"
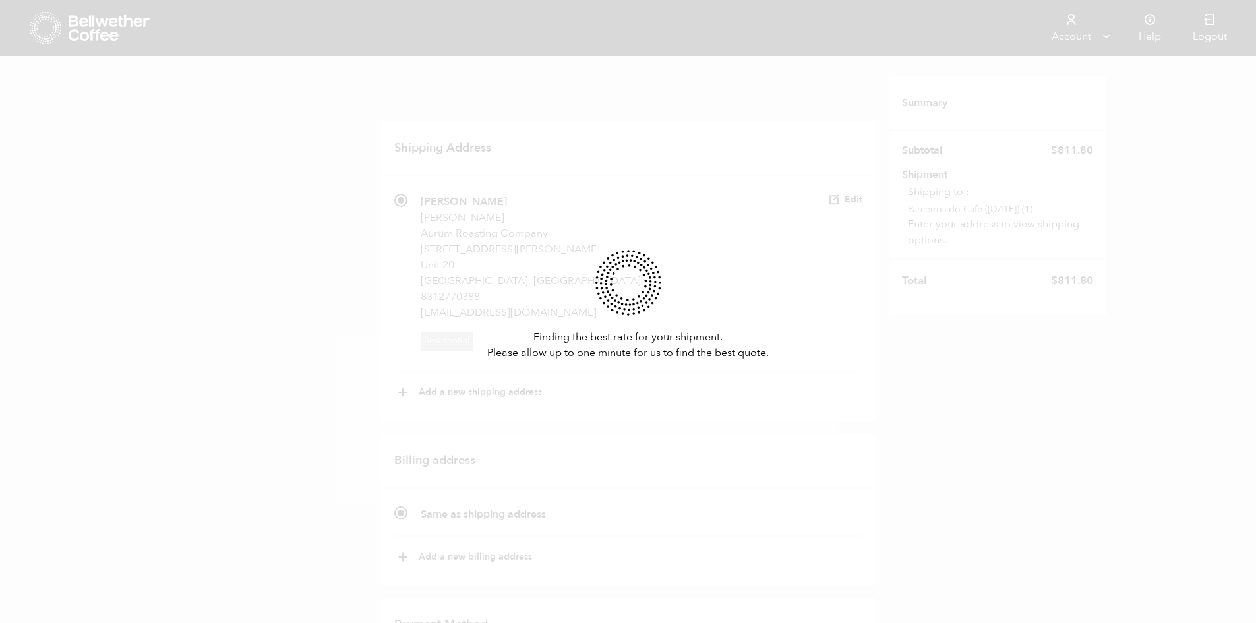
scroll to position [543, 0]
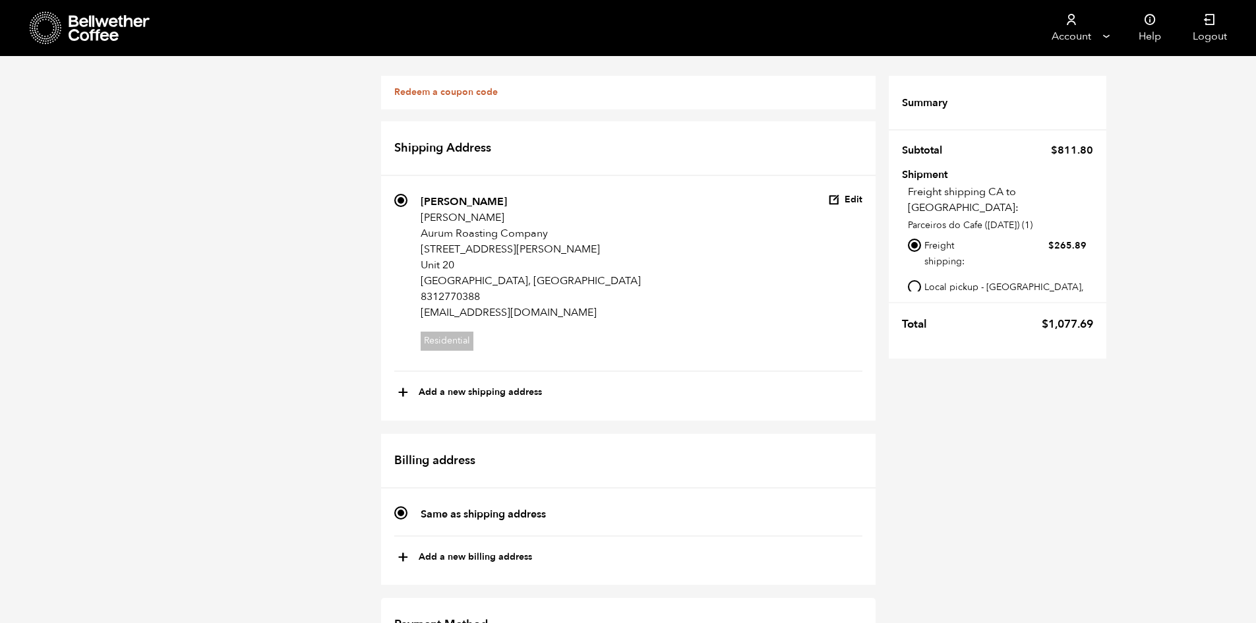
click at [911, 280] on input "Local pickup - [GEOGRAPHIC_DATA], [GEOGRAPHIC_DATA]" at bounding box center [914, 286] width 13 height 13
radio input "true"
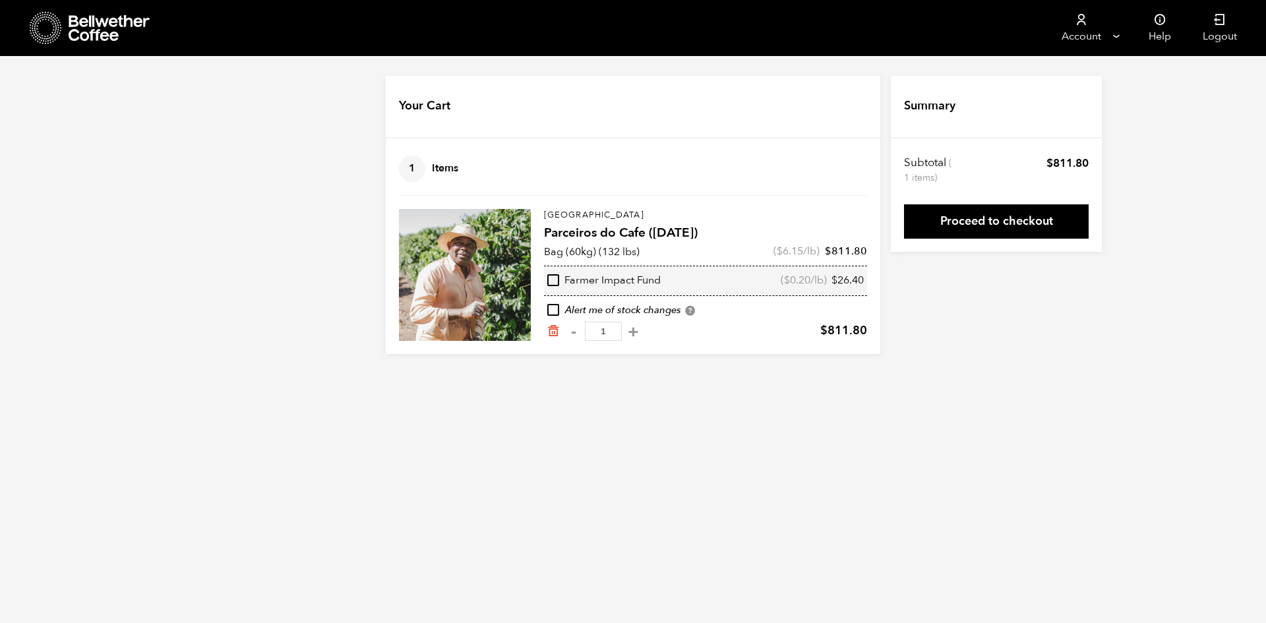
click at [1125, 374] on html "Store 1 Account [GEOGRAPHIC_DATA]" at bounding box center [633, 187] width 1266 height 374
